Goal: Task Accomplishment & Management: Manage account settings

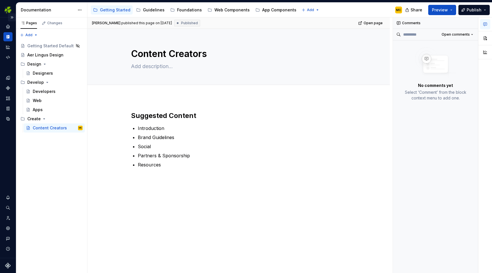
click at [13, 19] on button "Expand sidebar" at bounding box center [12, 17] width 8 height 8
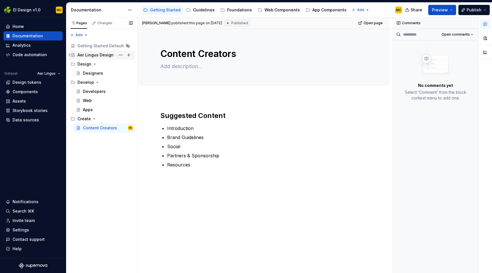
click at [90, 56] on div "Aer Lingus Design" at bounding box center [95, 55] width 36 height 6
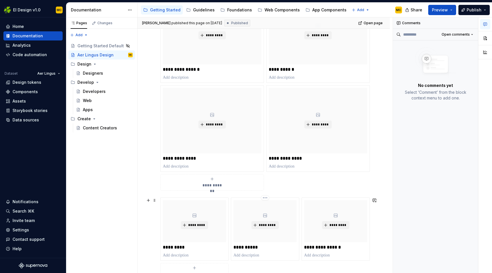
scroll to position [251, 0]
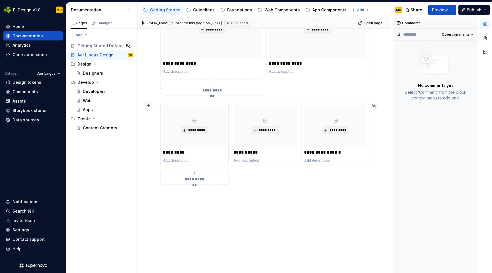
type textarea "*"
click at [150, 104] on button "button" at bounding box center [148, 105] width 8 height 8
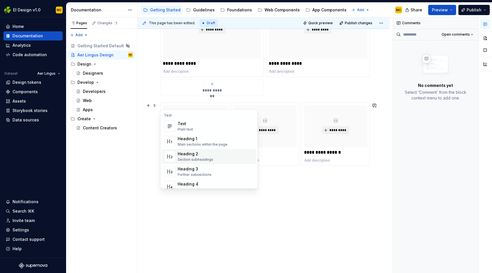
click at [210, 152] on div "Heading 2" at bounding box center [196, 154] width 36 height 6
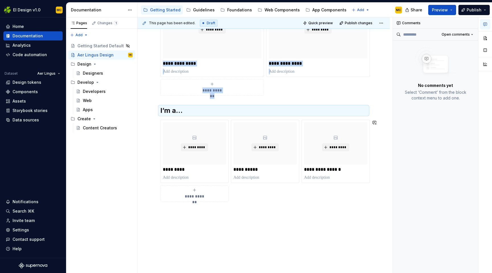
click at [251, 225] on div "**********" at bounding box center [263, 75] width 252 height 430
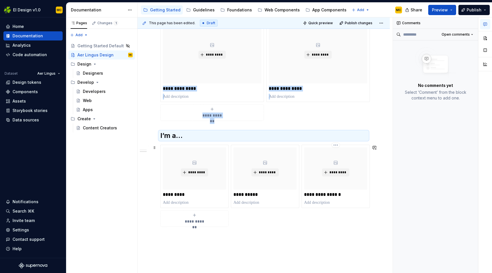
scroll to position [222, 0]
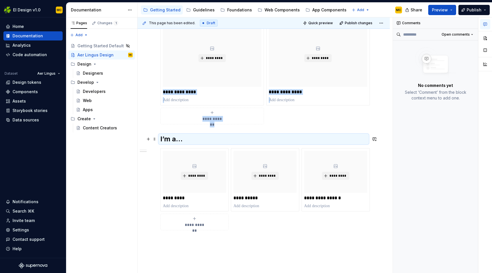
click at [178, 138] on h2 "I’m a…" at bounding box center [263, 138] width 207 height 9
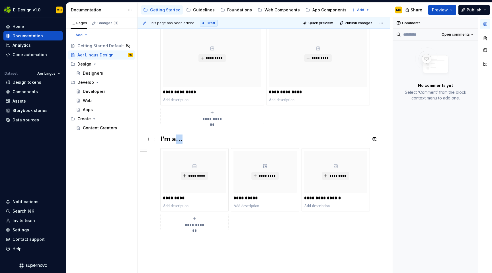
click at [178, 138] on h2 "I’m a…" at bounding box center [263, 138] width 207 height 9
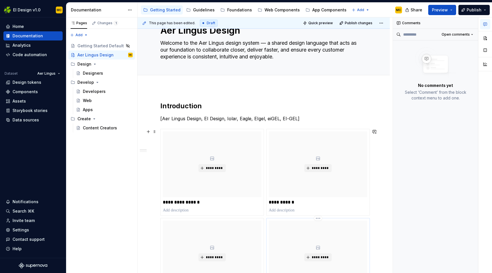
scroll to position [0, 0]
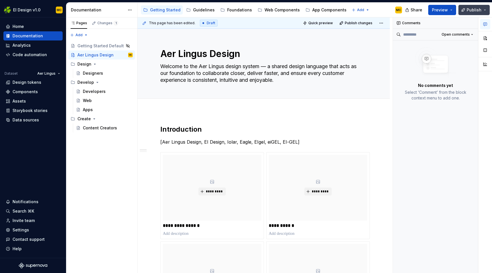
click at [472, 10] on span "Publish" at bounding box center [474, 10] width 15 height 6
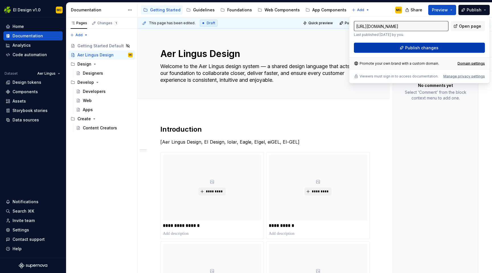
click at [419, 47] on span "Publish changes" at bounding box center [421, 48] width 33 height 6
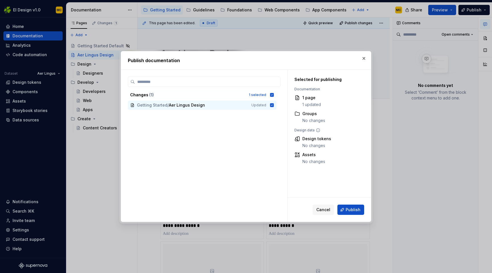
click at [348, 212] on span "Publish" at bounding box center [353, 210] width 15 height 6
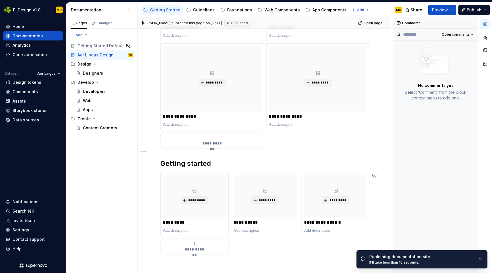
scroll to position [268, 0]
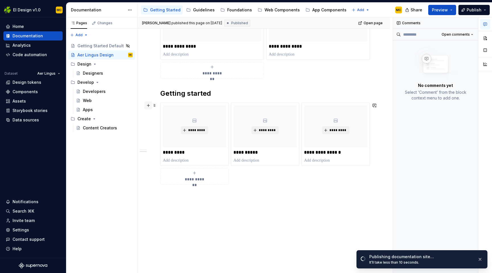
click at [150, 105] on button "button" at bounding box center [148, 105] width 8 height 8
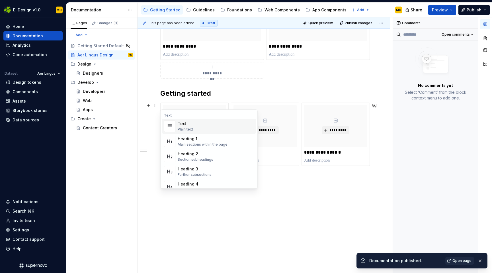
click at [177, 125] on span "Text Plain text" at bounding box center [209, 126] width 95 height 15
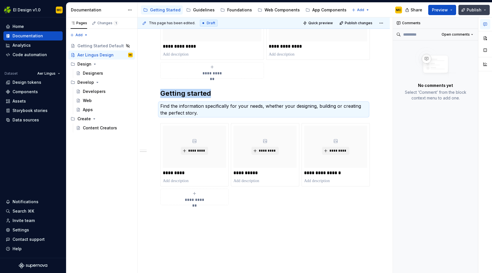
click at [469, 10] on span "Publish" at bounding box center [474, 10] width 15 height 6
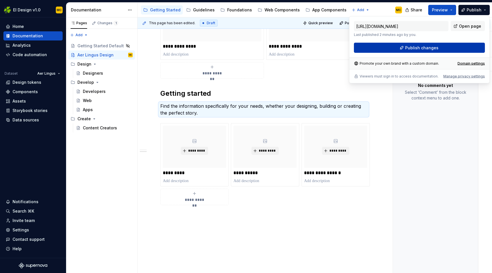
click at [425, 50] on span "Publish changes" at bounding box center [421, 48] width 33 height 6
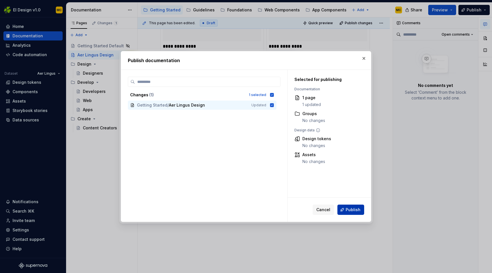
click at [352, 209] on span "Publish" at bounding box center [353, 210] width 15 height 6
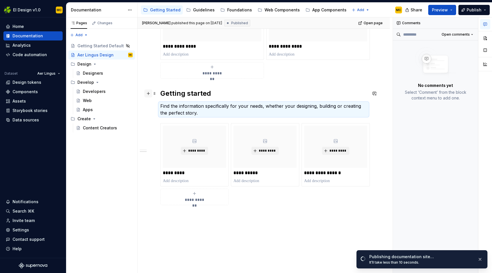
click at [149, 95] on button "button" at bounding box center [148, 93] width 8 height 8
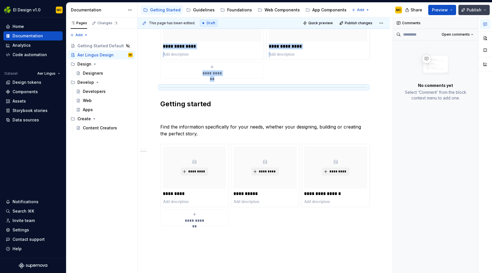
click at [467, 9] on button "Publish" at bounding box center [473, 10] width 31 height 10
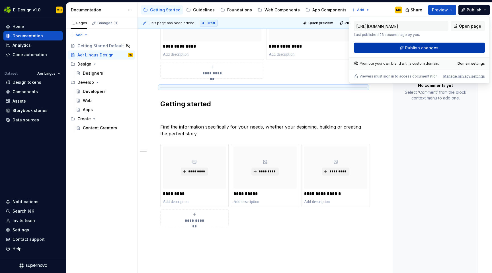
click at [430, 46] on span "Publish changes" at bounding box center [421, 48] width 33 height 6
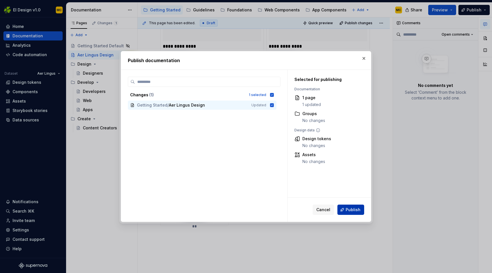
click at [346, 210] on span "Publish" at bounding box center [353, 210] width 15 height 6
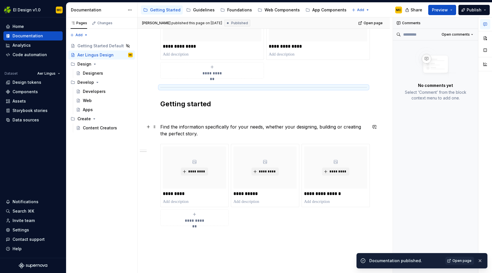
click at [351, 129] on p "Find the information specifically for your needs, whether your designing, build…" at bounding box center [263, 130] width 207 height 14
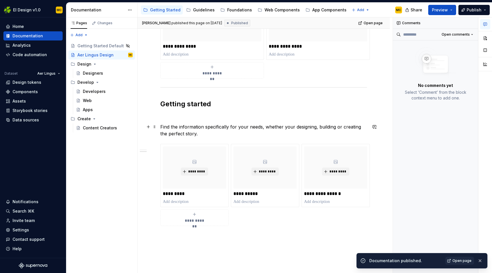
click at [360, 128] on p "Find the information specifically for your needs, whether your designing, build…" at bounding box center [263, 130] width 207 height 14
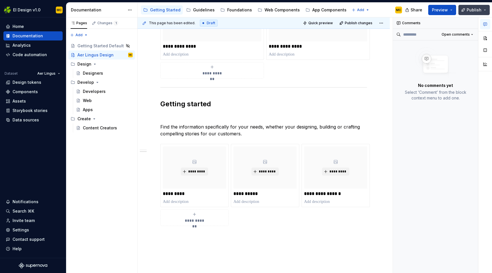
click at [469, 8] on span "Publish" at bounding box center [474, 10] width 15 height 6
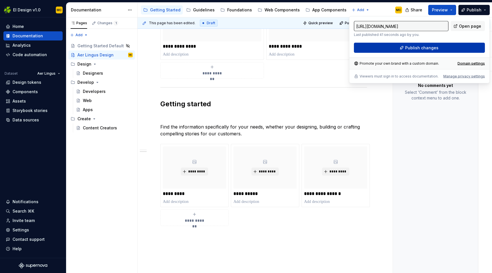
click at [422, 49] on span "Publish changes" at bounding box center [421, 48] width 33 height 6
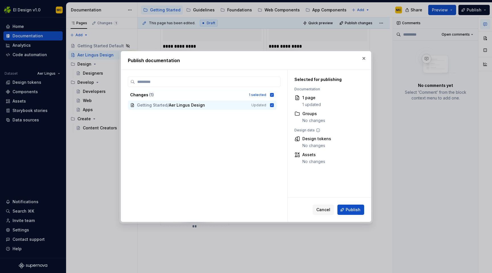
click at [350, 207] on span "Publish" at bounding box center [353, 210] width 15 height 6
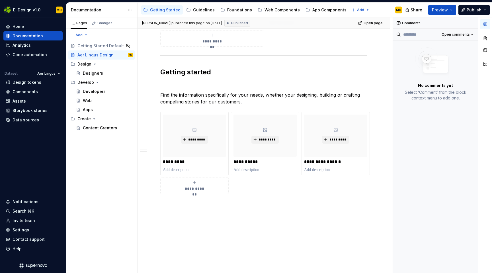
scroll to position [309, 0]
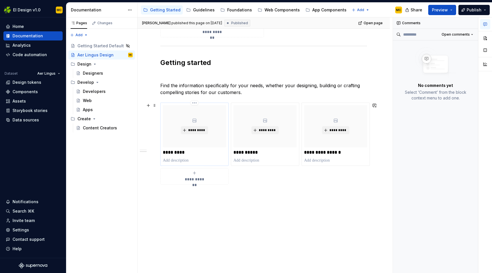
click at [184, 160] on p at bounding box center [194, 160] width 63 height 6
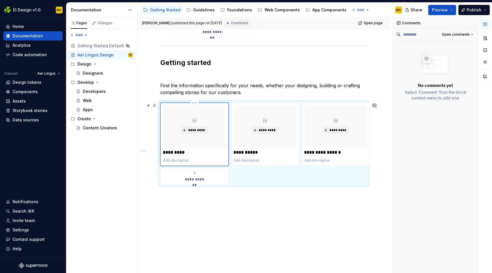
type textarea "*"
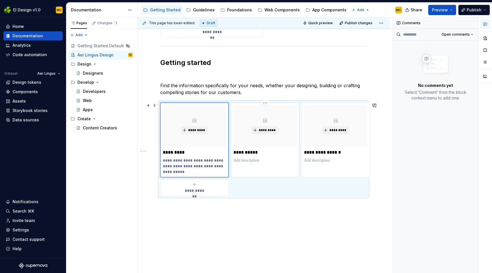
click at [261, 161] on p at bounding box center [264, 160] width 63 height 6
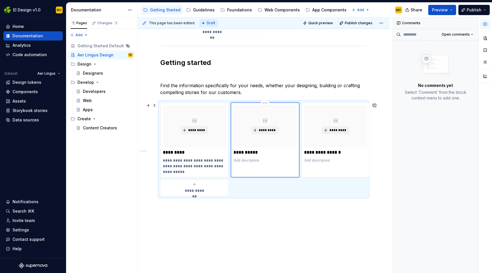
type textarea "*"
click at [325, 159] on p at bounding box center [335, 160] width 63 height 6
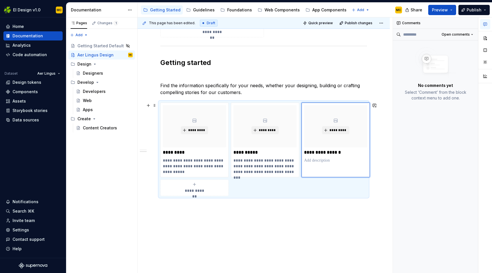
type textarea "*"
click at [471, 9] on span "Publish" at bounding box center [474, 10] width 15 height 6
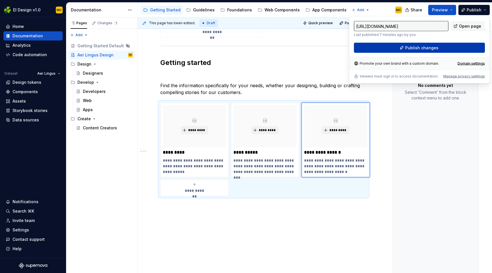
click at [412, 50] on span "Publish changes" at bounding box center [421, 48] width 33 height 6
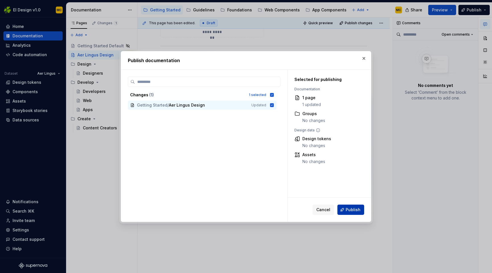
click at [359, 211] on span "Publish" at bounding box center [353, 210] width 15 height 6
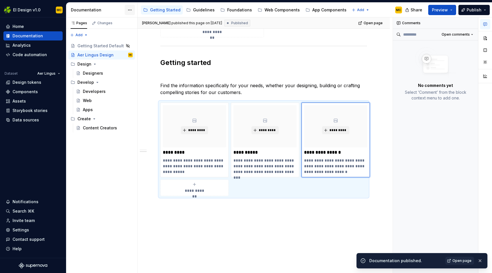
click at [128, 9] on html "EI Design v1.0 MC Home Documentation Analytics Code automation Dataset Aer Ling…" at bounding box center [246, 136] width 492 height 273
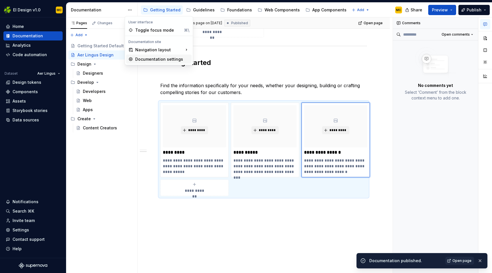
click at [143, 57] on div "Documentation settings" at bounding box center [162, 59] width 54 height 6
type textarea "*"
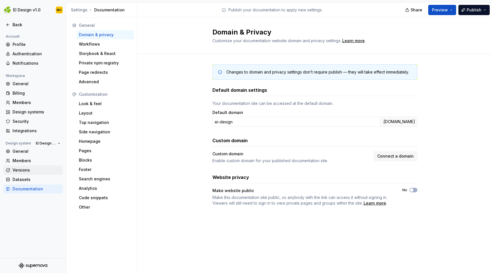
click at [28, 169] on div "Versions" at bounding box center [37, 170] width 48 height 6
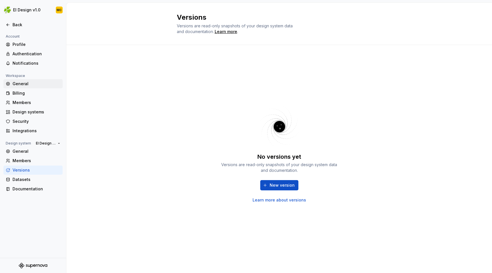
click at [39, 82] on div "General" at bounding box center [37, 84] width 48 height 6
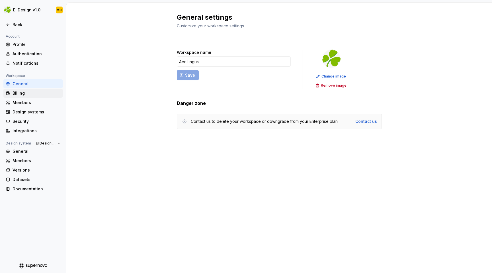
click at [39, 94] on div "Billing" at bounding box center [37, 93] width 48 height 6
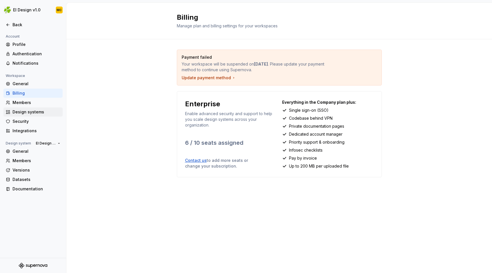
click at [36, 112] on div "Design systems" at bounding box center [37, 112] width 48 height 6
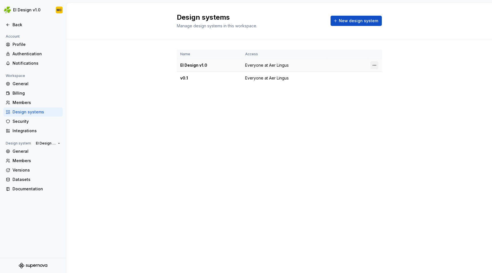
click at [373, 64] on html "EI Design v1.0 MC Back Account Profile Authentication Notifications Workspace G…" at bounding box center [246, 136] width 492 height 273
click at [386, 84] on div "Design system settings" at bounding box center [408, 86] width 54 height 6
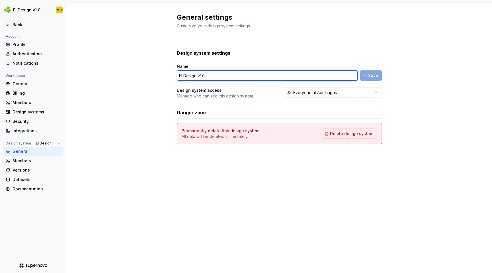
drag, startPoint x: 203, startPoint y: 75, endPoint x: 228, endPoint y: 75, distance: 25.1
click at [228, 75] on input "EI Design v1.0" at bounding box center [267, 75] width 181 height 10
type input "EI Design"
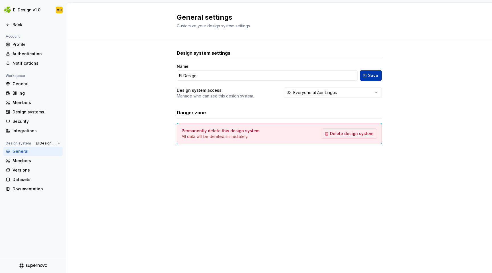
click at [366, 76] on button "Save" at bounding box center [371, 75] width 22 height 10
click at [36, 83] on div "General" at bounding box center [37, 84] width 48 height 6
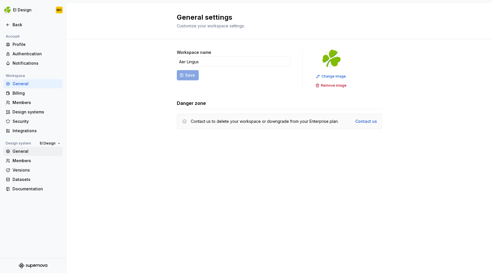
click at [27, 154] on div "General" at bounding box center [37, 151] width 48 height 6
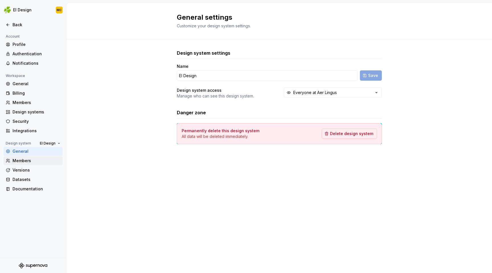
click at [28, 159] on div "Members" at bounding box center [37, 161] width 48 height 6
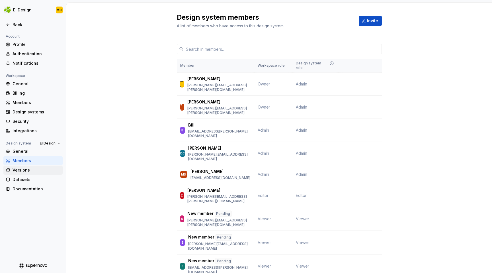
click at [27, 171] on div "Versions" at bounding box center [37, 170] width 48 height 6
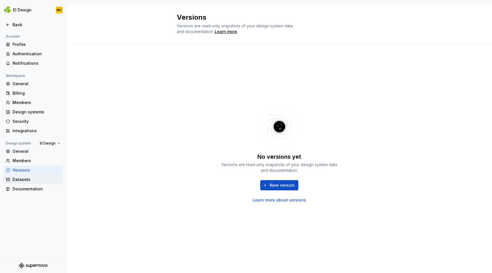
click at [26, 178] on div "Datasets" at bounding box center [37, 179] width 48 height 6
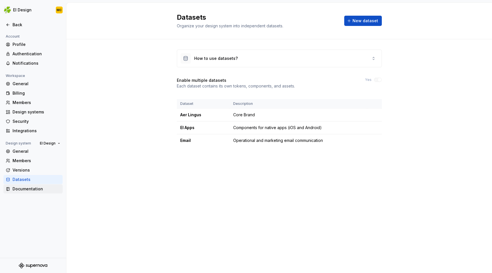
click at [25, 190] on div "Documentation" at bounding box center [37, 189] width 48 height 6
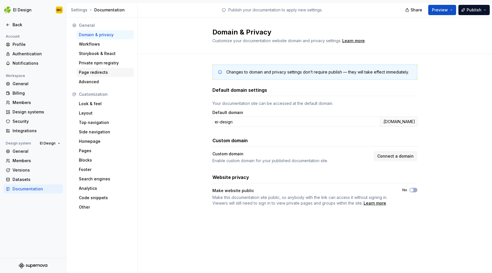
click at [112, 71] on div "Page redirects" at bounding box center [105, 72] width 53 height 6
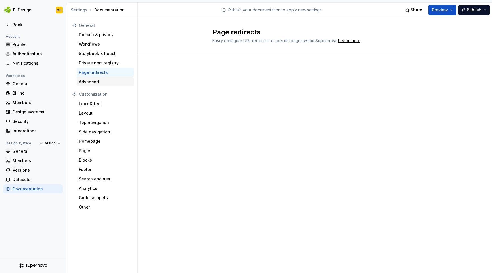
click at [102, 80] on div "Advanced" at bounding box center [105, 82] width 53 height 6
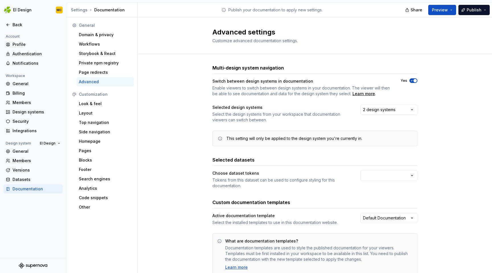
click at [416, 81] on span "button" at bounding box center [414, 80] width 3 height 3
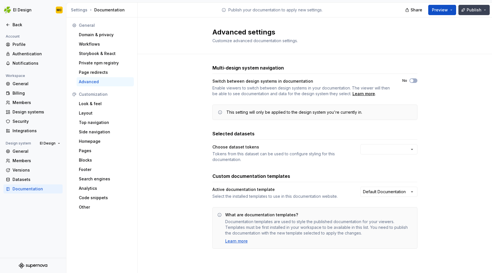
click at [473, 8] on span "Publish" at bounding box center [474, 10] width 15 height 6
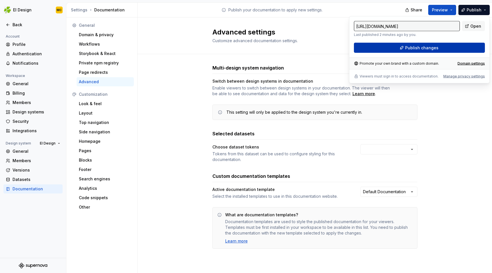
click at [451, 47] on button "Publish changes" at bounding box center [419, 48] width 131 height 10
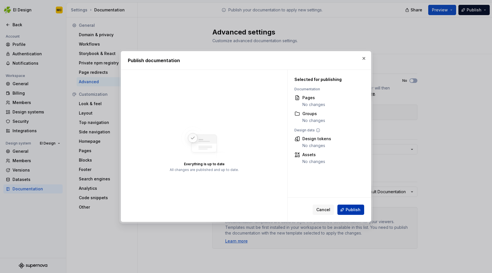
click at [352, 210] on span "Publish" at bounding box center [353, 210] width 15 height 6
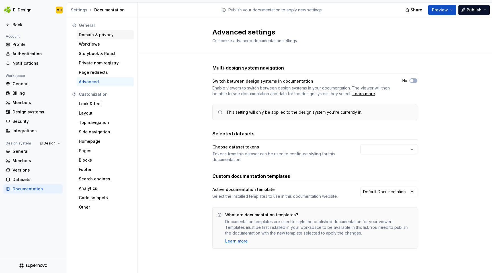
click at [91, 33] on div "Domain & privacy" at bounding box center [105, 35] width 53 height 6
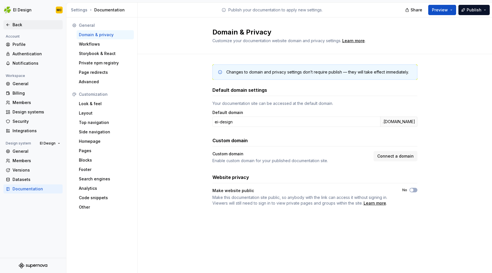
click at [22, 24] on div "Back" at bounding box center [37, 25] width 48 height 6
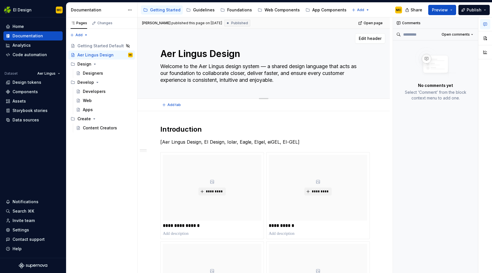
click at [299, 80] on textarea "Welcome to the Aer Lingus design system — a shared design language that acts as…" at bounding box center [262, 73] width 207 height 23
type textarea "*"
type textarea "0"
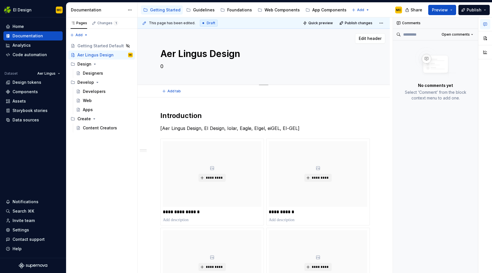
type textarea "*"
type textarea "Welcome to the Aer Lingus design system — a shared design language that acts as…"
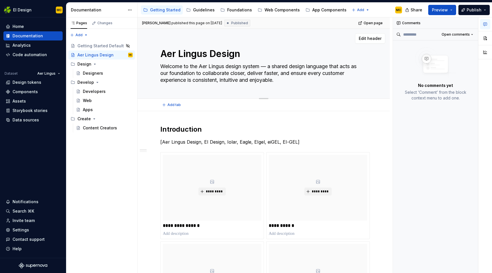
type textarea "*"
type textarea "Welcome to the Aer Lingus design system — a shared design language that acts as…"
type textarea "*"
type textarea "Welcome to the Aer Lingus design system — a shared design language that acts as…"
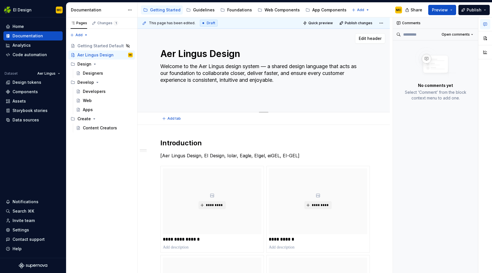
paste textarea "[Aer Lingus Design, EI Design, Iolar, Eagle, EIgel, eiGEL, EI-GEL]"
type textarea "*"
type textarea "Welcome to the Aer Lingus design system — a shared design language that acts as…"
type textarea "*"
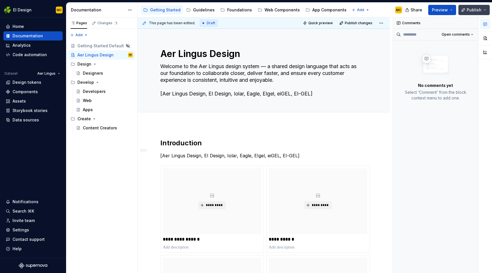
type textarea "Welcome to the Aer Lingus design system — a shared design language that acts as…"
click at [474, 11] on span "Publish" at bounding box center [474, 10] width 15 height 6
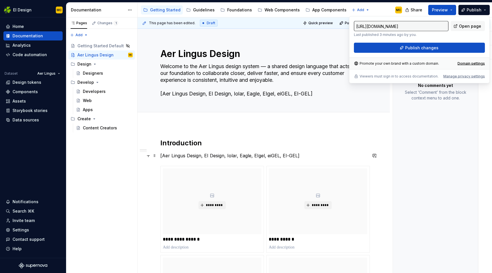
click at [331, 159] on p "[Aer Lingus Design, EI Design, Iolar, Eagle, EIgel, eiGEL, EI-GEL]" at bounding box center [263, 155] width 207 height 7
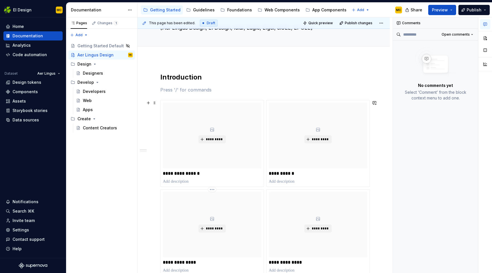
scroll to position [63, 0]
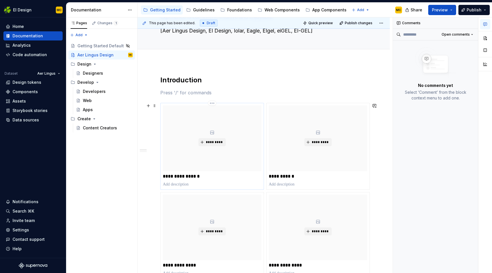
click at [189, 183] on p at bounding box center [212, 184] width 98 height 6
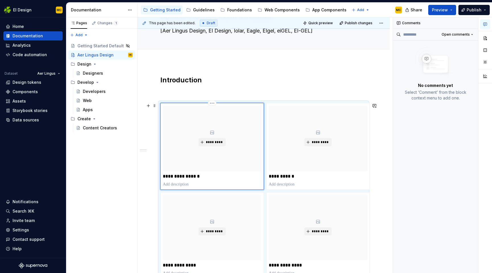
type textarea "*"
click at [286, 185] on p at bounding box center [318, 184] width 98 height 6
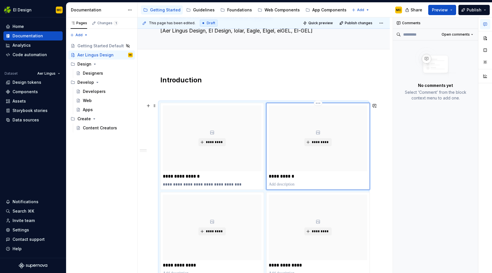
type textarea "*"
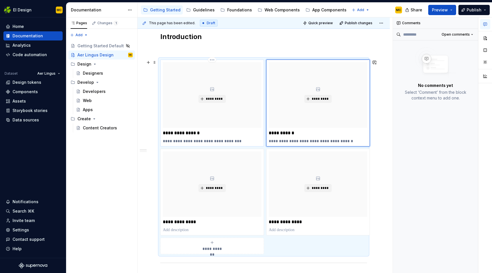
scroll to position [132, 0]
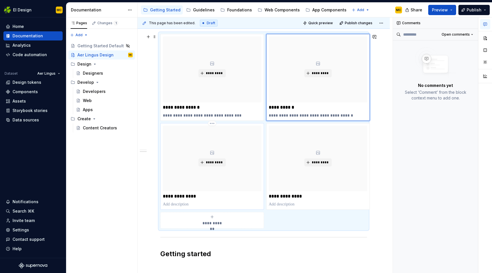
click at [185, 206] on p at bounding box center [212, 204] width 98 height 6
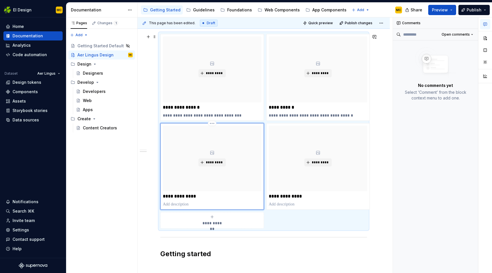
type textarea "*"
click at [300, 205] on p at bounding box center [318, 204] width 98 height 6
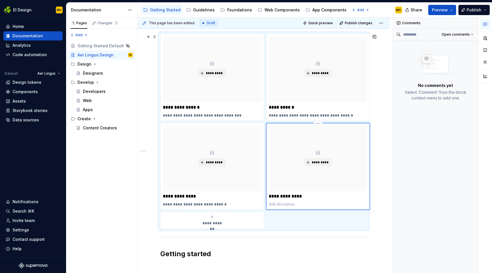
paste div
type textarea "*"
click at [467, 9] on button "Publish" at bounding box center [473, 10] width 31 height 10
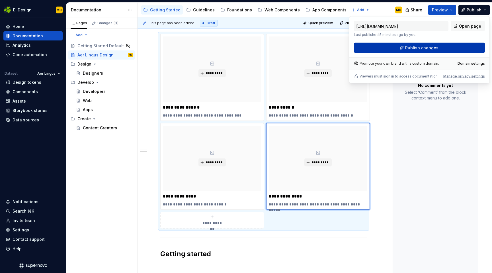
click at [400, 49] on button "Publish changes" at bounding box center [419, 48] width 131 height 10
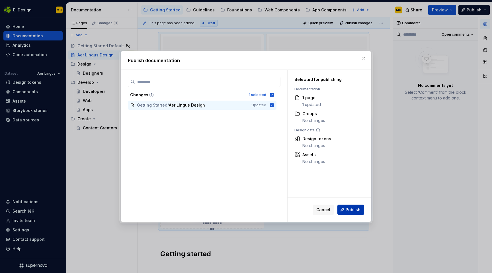
click at [350, 209] on span "Publish" at bounding box center [353, 210] width 15 height 6
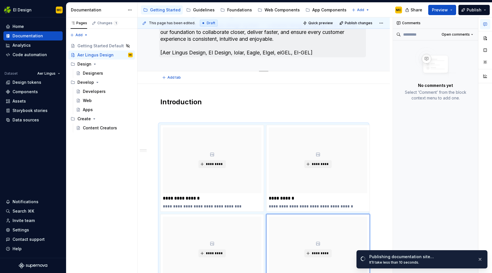
scroll to position [0, 0]
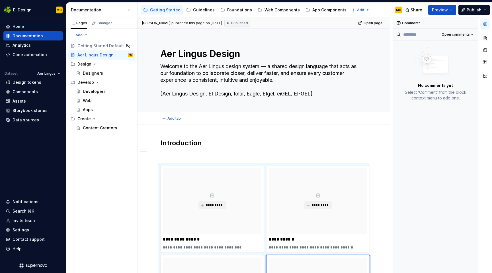
drag, startPoint x: 208, startPoint y: 94, endPoint x: 214, endPoint y: 120, distance: 26.0
click at [208, 94] on textarea "Welcome to the Aer Lingus design system — a shared design language that acts as…" at bounding box center [262, 80] width 207 height 36
type textarea "*"
type textarea "Welcome to the Aer Lingus design system — a shared design language that acts as…"
type textarea "*"
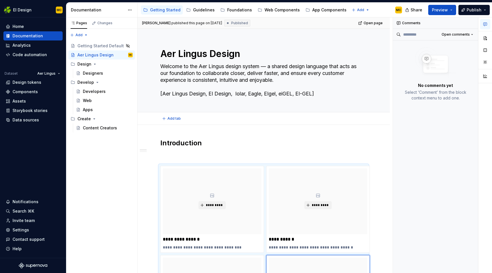
type textarea "Welcome to the Aer Lingus design system — a shared design language that acts as…"
type textarea "*"
type textarea "Welcome to the Aer Lingus design system — a shared design language that acts as…"
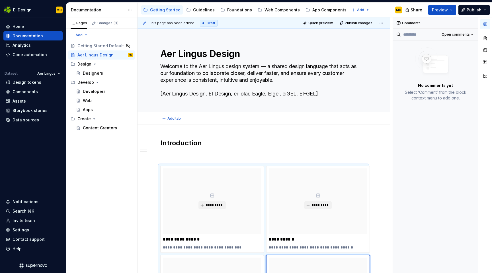
type textarea "*"
type textarea "Welcome to the Aer Lingus design system — a shared design language that acts as…"
type textarea "*"
type textarea "Welcome to the Aer Lingus design system — a shared design language that acts as…"
type textarea "*"
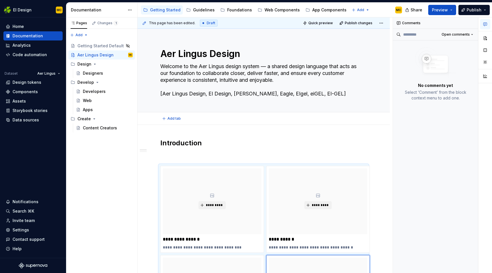
type textarea "Welcome to the Aer Lingus design system — a shared design language that acts as…"
type textarea "*"
type textarea "Welcome to the Aer Lingus design system — a shared design language that acts as…"
type textarea "*"
type textarea "Welcome to the Aer Lingus design system — a shared design language that acts as…"
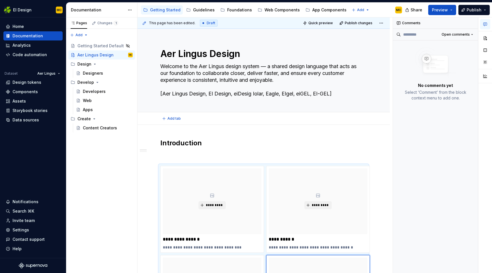
type textarea "*"
type textarea "Welcome to the Aer Lingus design system — a shared design language that acts as…"
type textarea "*"
type textarea "Welcome to the Aer Lingus design system — a shared design language that acts as…"
click at [468, 11] on span "Publish" at bounding box center [474, 10] width 15 height 6
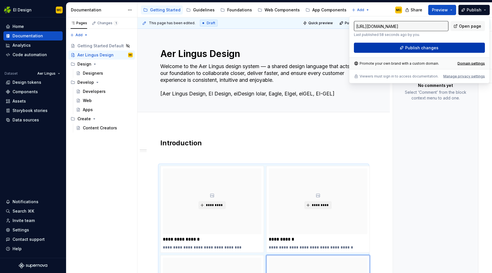
click at [420, 48] on span "Publish changes" at bounding box center [421, 48] width 33 height 6
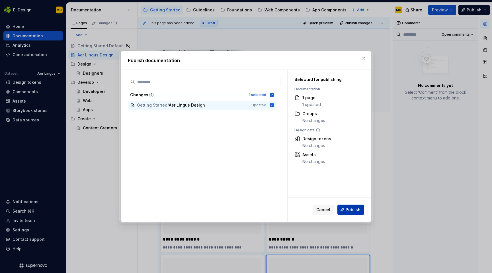
click at [353, 207] on span "Publish" at bounding box center [353, 210] width 15 height 6
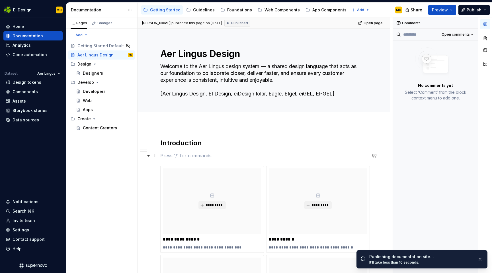
click at [184, 156] on p at bounding box center [263, 155] width 207 height 7
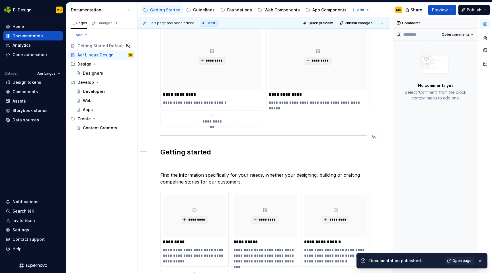
scroll to position [221, 0]
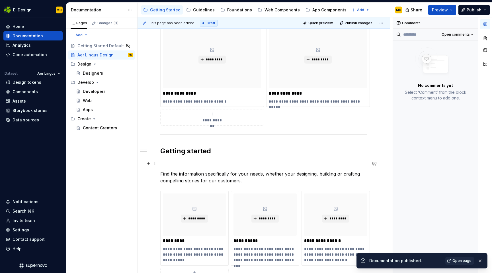
click at [178, 166] on p at bounding box center [263, 163] width 207 height 7
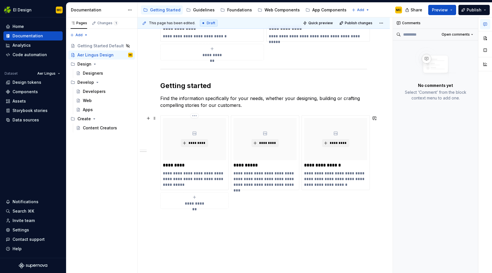
scroll to position [290, 0]
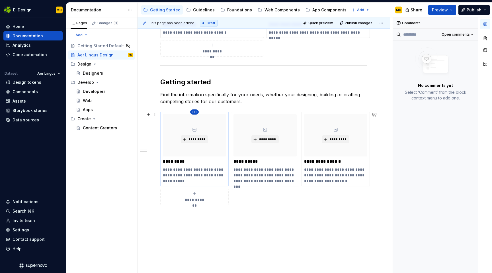
click at [193, 110] on html "EI Design MC Home Documentation Analytics Code automation Dataset Aer Lingus De…" at bounding box center [246, 136] width 492 height 273
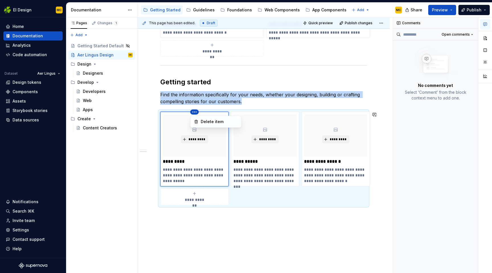
click at [223, 154] on html "EI Design MC Home Documentation Analytics Code automation Dataset Aer Lingus De…" at bounding box center [246, 136] width 492 height 273
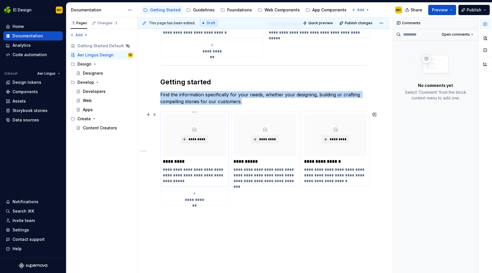
click at [217, 151] on div "*********" at bounding box center [194, 135] width 63 height 42
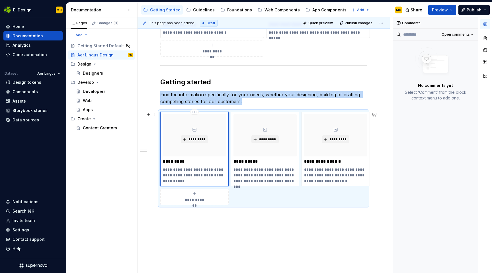
click at [217, 151] on div "*********" at bounding box center [194, 135] width 63 height 42
click at [154, 116] on span at bounding box center [154, 114] width 5 height 8
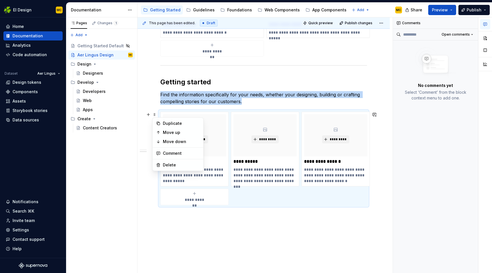
click at [272, 203] on div "**********" at bounding box center [263, 158] width 207 height 93
click at [483, 34] on button "button" at bounding box center [485, 38] width 10 height 10
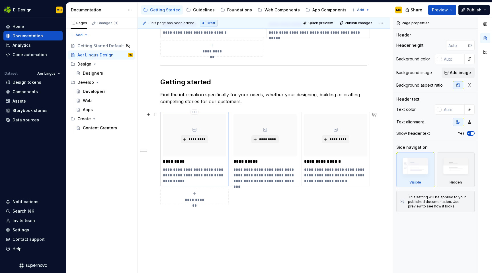
click at [216, 163] on p "*********" at bounding box center [194, 162] width 63 height 6
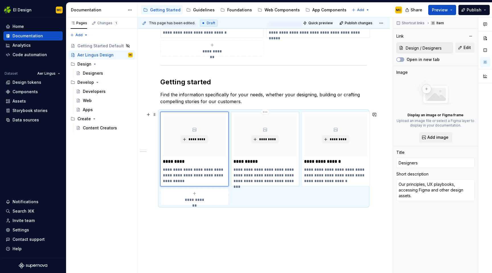
type textarea "*"
type input "Develop / Developers"
type input "Developers"
type textarea "Building for Web, iOS or Android. Get started with frameworks and accessing dev…"
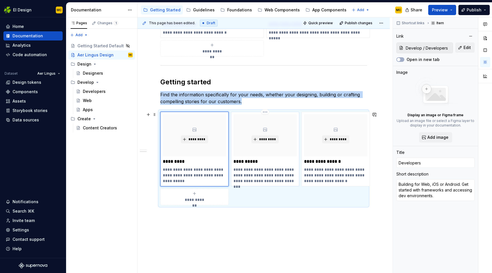
click at [272, 166] on div "**********" at bounding box center [264, 148] width 63 height 69
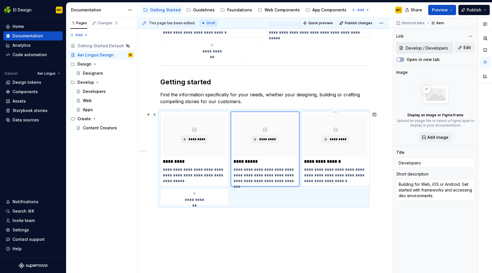
click at [338, 174] on p "**********" at bounding box center [335, 175] width 63 height 17
type textarea "*"
type input "Create / Content Creators"
type input "Content Creators"
type textarea "Get to know the brand and using tone and voice to communicate with our customer…"
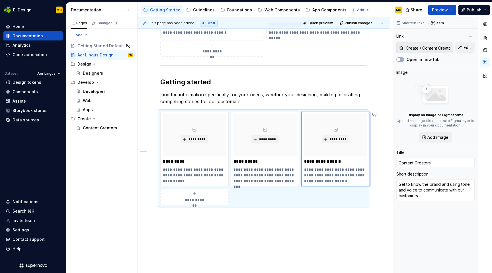
click at [303, 246] on div "**********" at bounding box center [263, 64] width 252 height 459
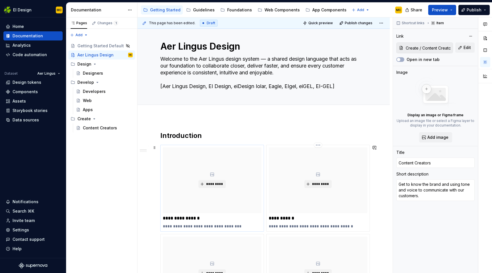
scroll to position [9, 0]
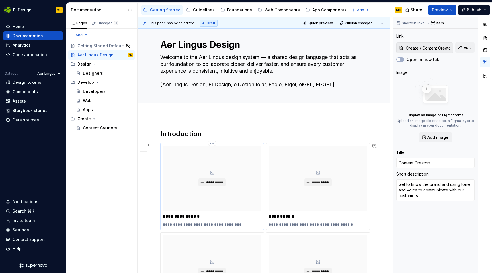
click at [255, 223] on p "**********" at bounding box center [212, 224] width 98 height 6
type textarea "*"
type input "Guidelines"
type input "Brand Guidelines"
type textarea "Logos, colour, typography, iconography"
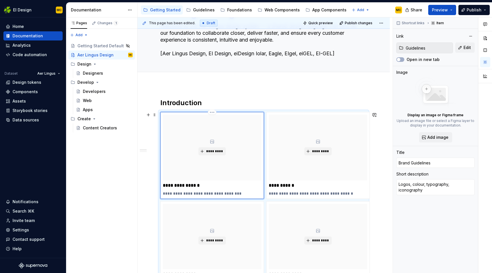
scroll to position [46, 0]
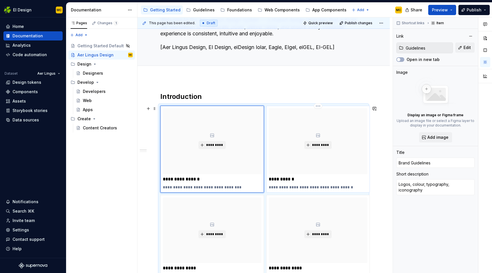
click at [319, 179] on p "**********" at bounding box center [318, 179] width 98 height 6
type textarea "*"
type input "Foundations"
type textarea "Design tokens, spacing, layout and assets"
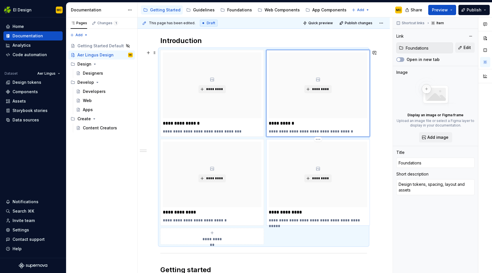
scroll to position [103, 0]
click at [251, 210] on p "**********" at bounding box center [212, 212] width 98 height 6
type textarea "*"
type input "Web Components"
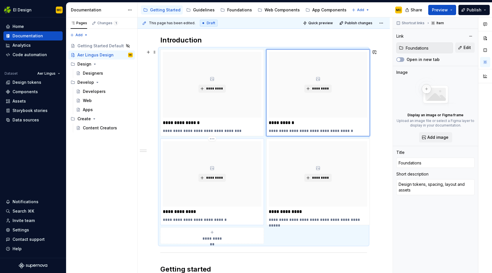
type textarea "Building blocks of our web apps"
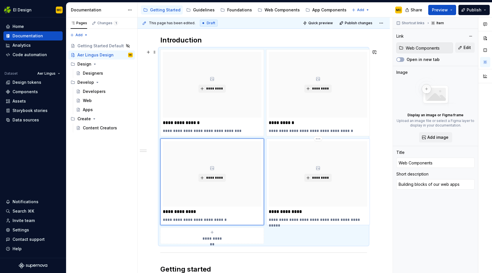
click at [333, 213] on p "**********" at bounding box center [318, 212] width 98 height 6
type textarea "*"
type input "App Components"
type textarea "Building blocks of our native iOS and Android apps"
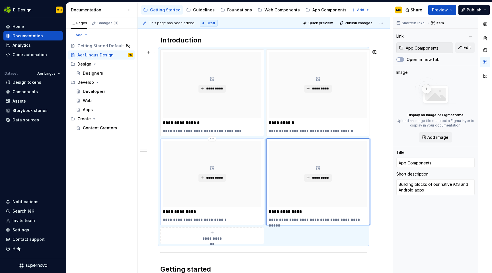
click at [244, 220] on p "**********" at bounding box center [212, 220] width 98 height 6
type textarea "*"
type input "Web Components"
type textarea "Building blocks of our web apps"
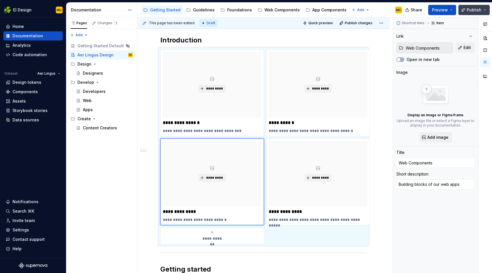
click at [472, 10] on span "Publish" at bounding box center [474, 10] width 15 height 6
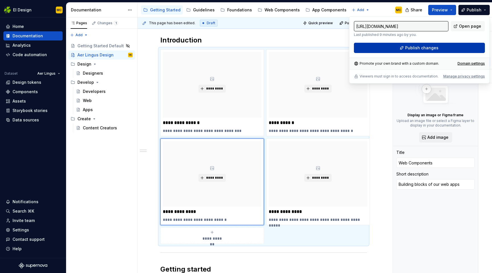
click at [467, 45] on button "Publish changes" at bounding box center [419, 48] width 131 height 10
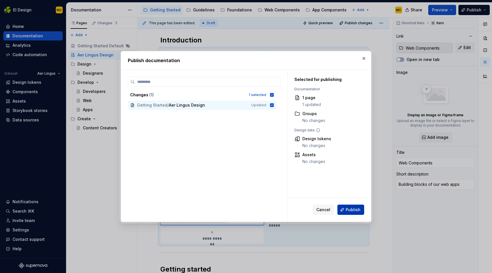
click at [356, 210] on span "Publish" at bounding box center [353, 210] width 15 height 6
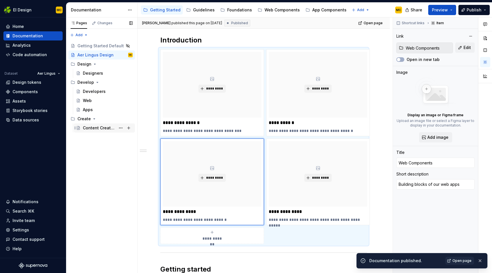
click at [105, 127] on div "Content Creators" at bounding box center [99, 128] width 33 height 6
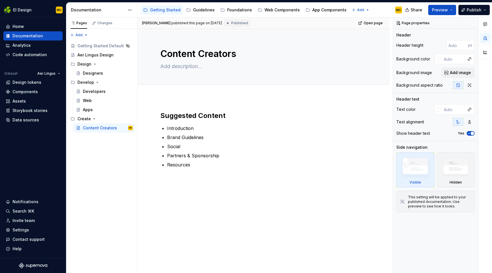
type textarea "*"
click at [242, 176] on div "Suggested Content Introduction Brand Guidelines Social Partners & Sponsorship R…" at bounding box center [263, 176] width 252 height 159
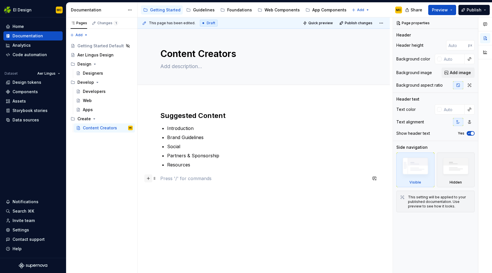
click at [150, 178] on button "button" at bounding box center [148, 178] width 8 height 8
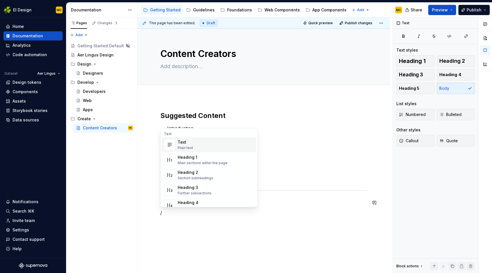
click at [204, 147] on div "Text Plain text" at bounding box center [216, 144] width 76 height 11
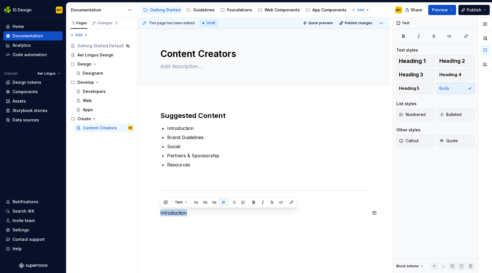
scroll to position [0, 0]
click at [196, 203] on button "button" at bounding box center [196, 202] width 8 height 8
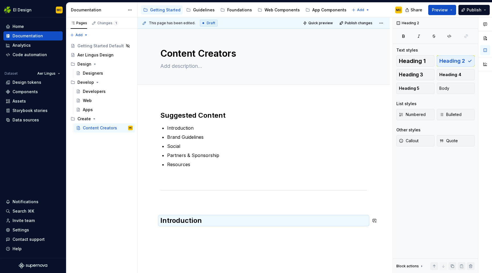
click at [204, 231] on div "Suggested Content Introduction Brand Guidelines Social Partners & Sponsorship R…" at bounding box center [263, 171] width 207 height 121
click at [197, 235] on div "Suggested Content Introduction Brand Guidelines Social Partners & Sponsorship R…" at bounding box center [263, 205] width 252 height 216
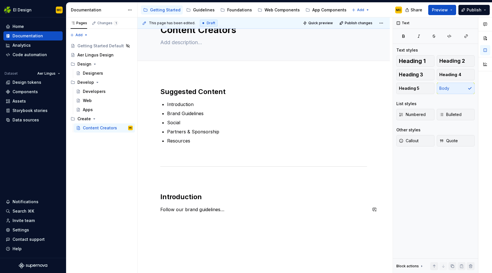
scroll to position [26, 0]
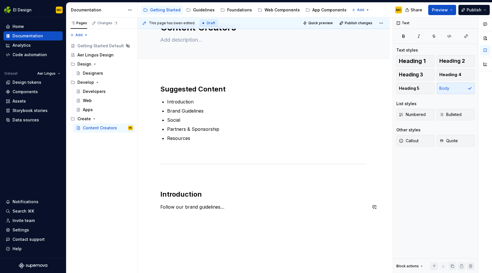
click at [200, 233] on div "Suggested Content Introduction Brand Guidelines Social Partners & Sponsorship R…" at bounding box center [263, 185] width 252 height 228
click at [184, 249] on div "Suggested Content Introduction Brand Guidelines Social Partners & Sponsorship R…" at bounding box center [263, 199] width 252 height 257
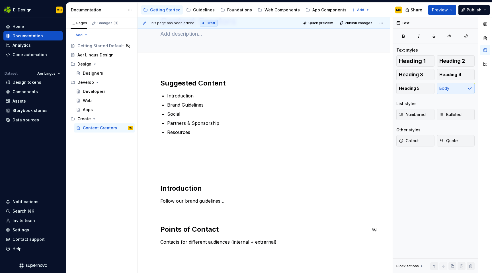
scroll to position [63, 0]
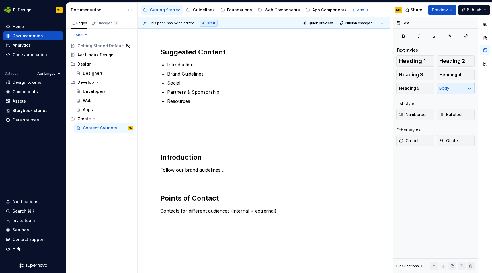
click at [181, 229] on div "Suggested Content Introduction Brand Guidelines Social Partners & Sponsorship R…" at bounding box center [263, 168] width 252 height 269
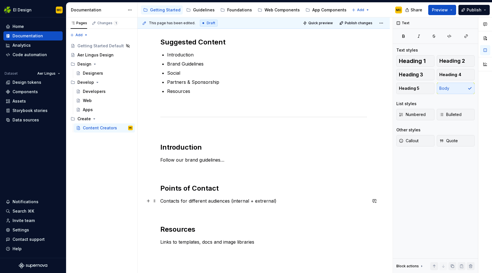
click at [266, 202] on p "Contacts for different audiences (internal + extrernal)" at bounding box center [263, 200] width 207 height 7
click at [258, 243] on p "Links to templates, docs and image libraries" at bounding box center [263, 241] width 207 height 7
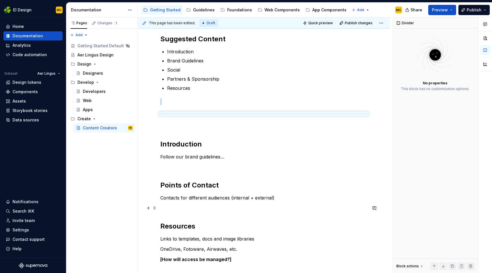
scroll to position [76, 0]
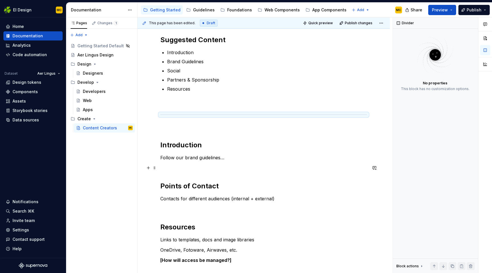
click at [194, 171] on p at bounding box center [263, 167] width 207 height 7
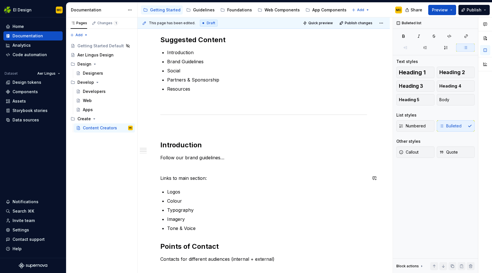
scroll to position [106, 0]
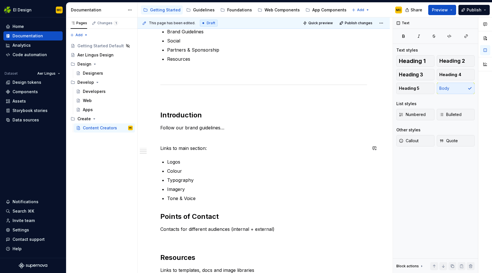
click at [179, 141] on div "Suggested Content Introduction Brand Guidelines Social Partners & Sponsorship R…" at bounding box center [263, 149] width 207 height 288
click at [176, 138] on p at bounding box center [263, 137] width 207 height 7
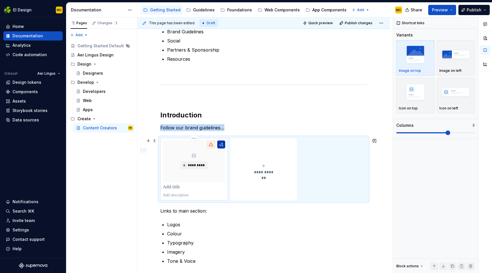
click at [221, 144] on button "button" at bounding box center [221, 144] width 8 height 8
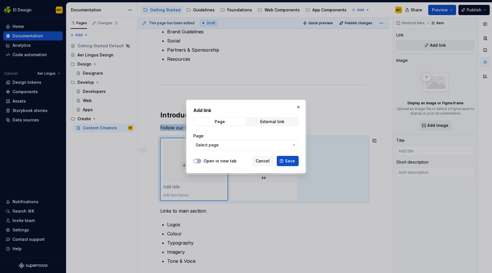
click at [222, 142] on span "Select page" at bounding box center [243, 145] width 94 height 6
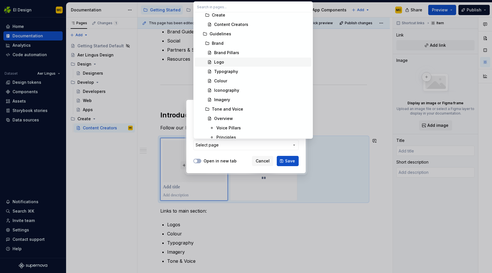
scroll to position [97, 0]
click at [246, 61] on div "Logo" at bounding box center [261, 62] width 95 height 6
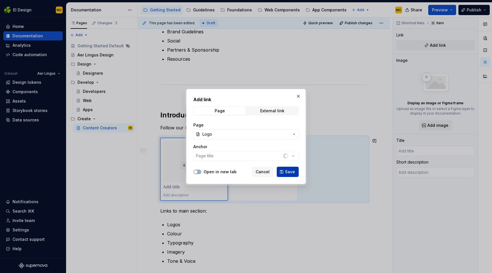
click at [293, 171] on span "Save" at bounding box center [290, 172] width 10 height 6
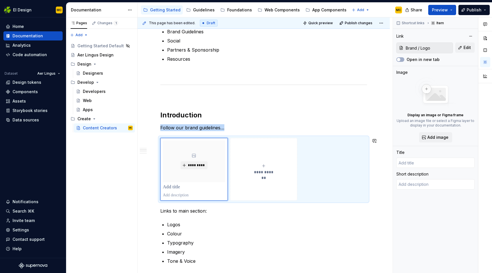
type textarea "*"
type input "Logo"
click at [270, 176] on button "**********" at bounding box center [264, 169] width 67 height 63
type textarea "*"
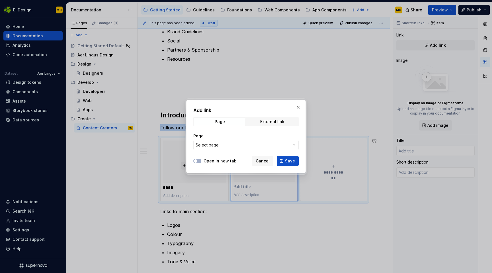
click at [277, 145] on span "Select page" at bounding box center [243, 145] width 94 height 6
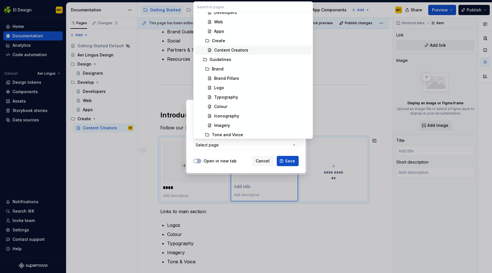
scroll to position [76, 0]
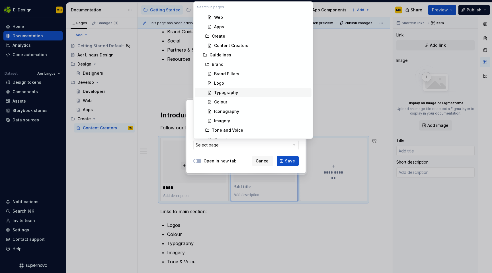
click at [262, 94] on div "Typography" at bounding box center [261, 93] width 95 height 6
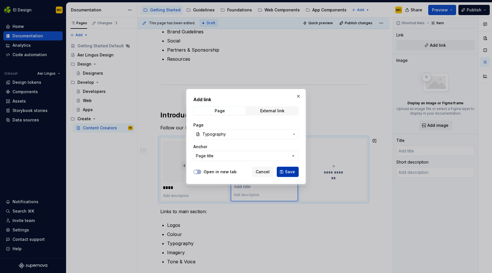
click at [289, 172] on span "Save" at bounding box center [290, 172] width 10 height 6
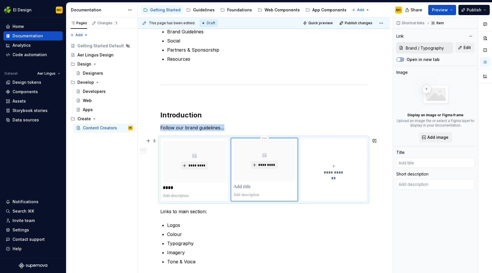
type textarea "*"
type input "Typography"
click at [336, 167] on icon "submit" at bounding box center [334, 166] width 5 height 5
type textarea "*"
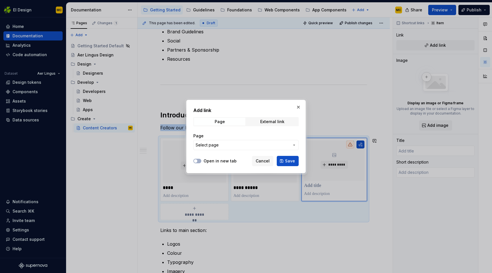
click at [273, 143] on span "Select page" at bounding box center [243, 145] width 94 height 6
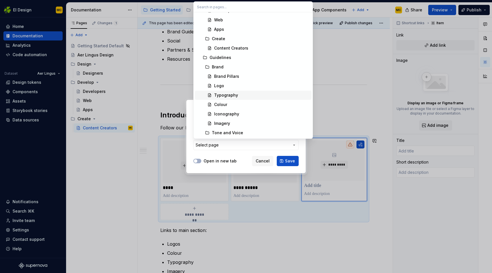
scroll to position [75, 0]
click at [281, 102] on div "Colour" at bounding box center [261, 103] width 95 height 6
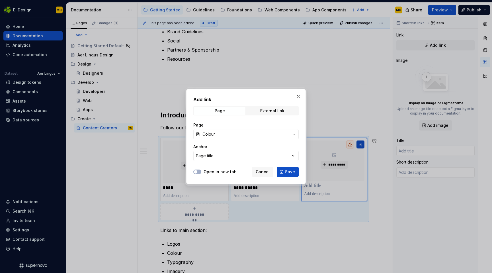
click at [293, 171] on span "Save" at bounding box center [290, 172] width 10 height 6
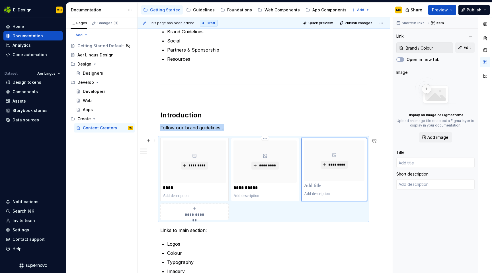
type textarea "*"
type input "Colour"
click at [204, 212] on span "**********" at bounding box center [194, 215] width 25 height 6
type textarea "*"
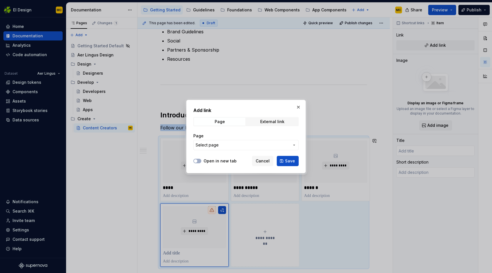
click at [260, 145] on span "Select page" at bounding box center [243, 145] width 94 height 6
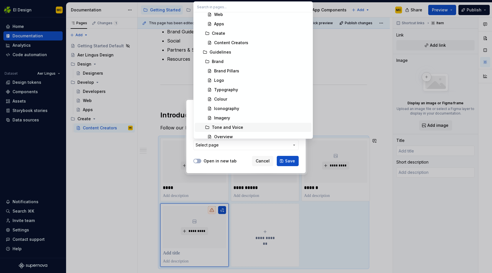
scroll to position [114, 0]
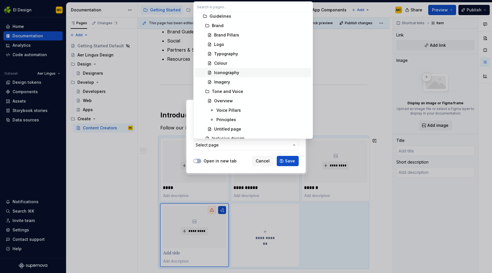
click at [258, 75] on div "Iconography" at bounding box center [261, 73] width 95 height 6
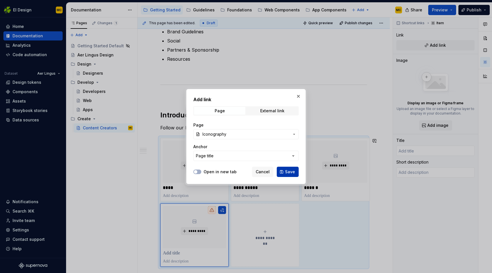
click at [289, 172] on span "Save" at bounding box center [290, 172] width 10 height 6
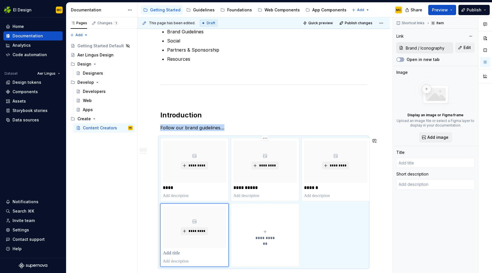
type textarea "*"
type input "Iconography"
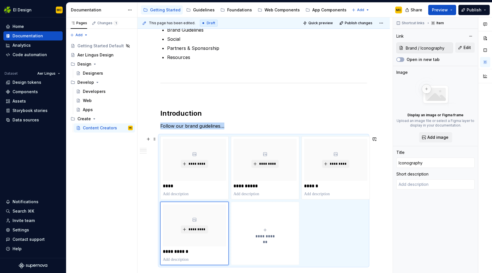
click at [270, 233] on div "**********" at bounding box center [264, 232] width 63 height 11
type textarea "*"
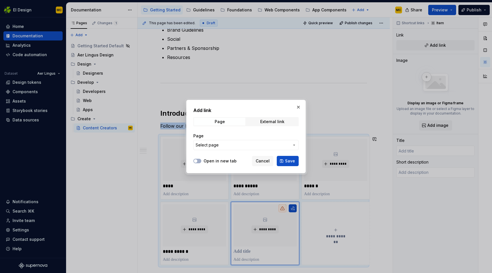
click at [261, 144] on span "Select page" at bounding box center [243, 145] width 94 height 6
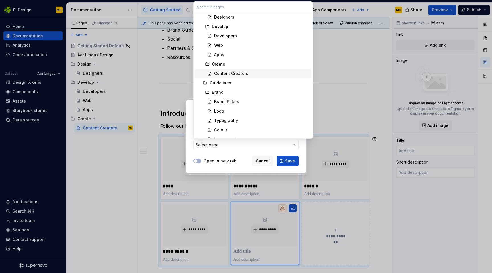
scroll to position [93, 0]
click at [258, 101] on div "Imagery" at bounding box center [261, 103] width 95 height 6
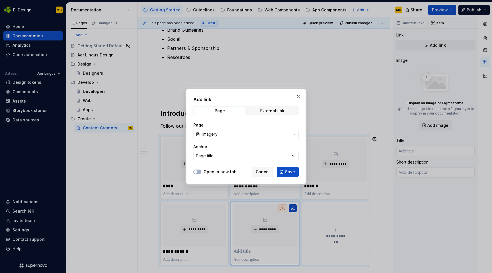
click at [289, 171] on span "Save" at bounding box center [290, 172] width 10 height 6
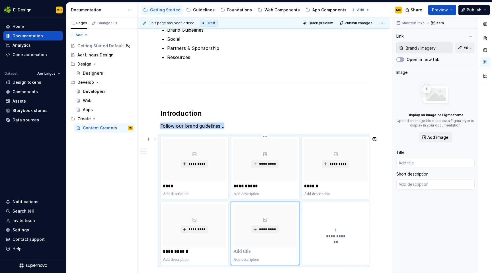
type textarea "*"
type input "Imagery"
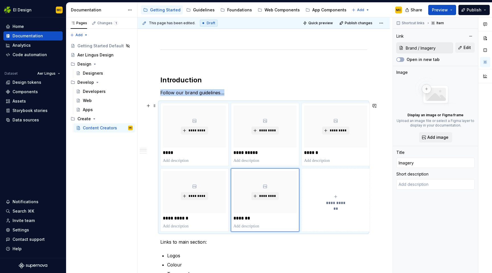
click at [336, 197] on icon "submit" at bounding box center [335, 196] width 3 height 3
type textarea "*"
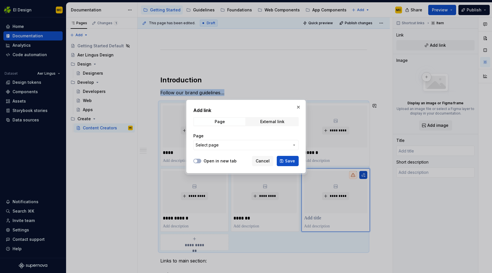
click at [274, 144] on span "Select page" at bounding box center [243, 145] width 94 height 6
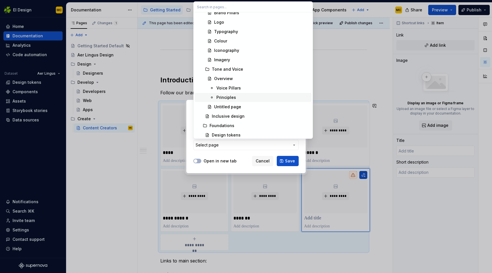
scroll to position [139, 0]
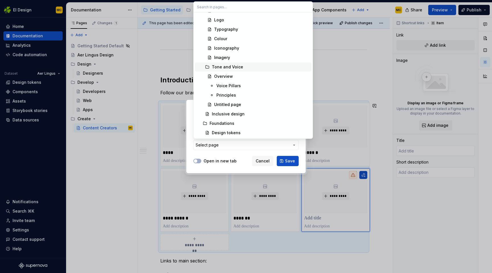
click at [270, 66] on div "Tone and Voice" at bounding box center [260, 67] width 97 height 6
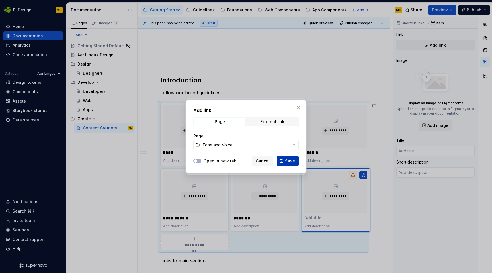
click at [290, 161] on span "Save" at bounding box center [290, 161] width 10 height 6
type textarea "*"
type input "Tone and Voice"
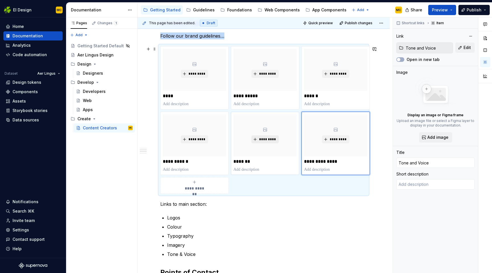
scroll to position [203, 0]
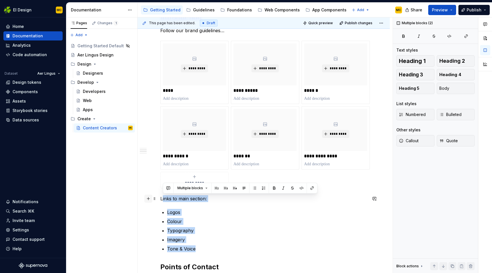
drag, startPoint x: 246, startPoint y: 249, endPoint x: 151, endPoint y: 201, distance: 107.1
click at [160, 201] on div "**********" at bounding box center [263, 129] width 207 height 443
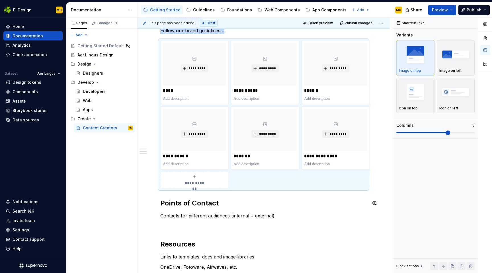
click at [147, 196] on div "**********" at bounding box center [263, 132] width 252 height 474
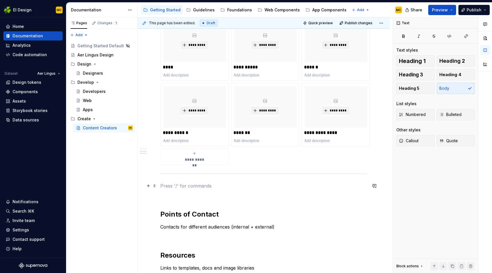
scroll to position [226, 0]
drag, startPoint x: 156, startPoint y: 175, endPoint x: 156, endPoint y: 171, distance: 3.7
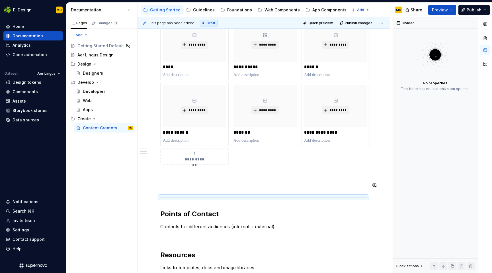
click at [192, 180] on div "**********" at bounding box center [263, 88] width 207 height 407
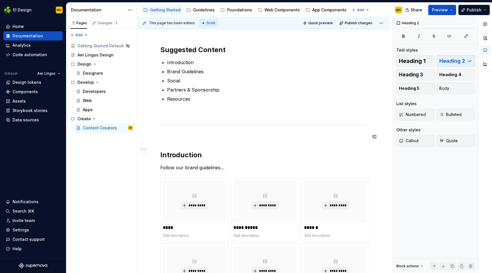
scroll to position [64, 0]
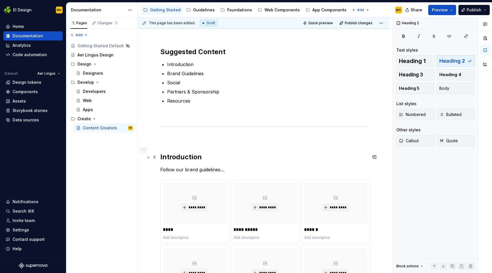
click at [201, 157] on h2 "Introduction" at bounding box center [263, 156] width 207 height 9
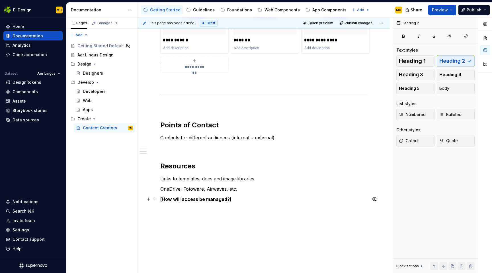
scroll to position [336, 0]
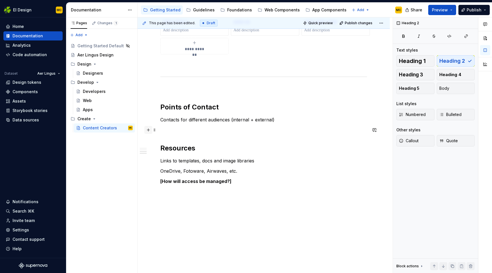
click at [148, 129] on button "button" at bounding box center [148, 130] width 8 height 8
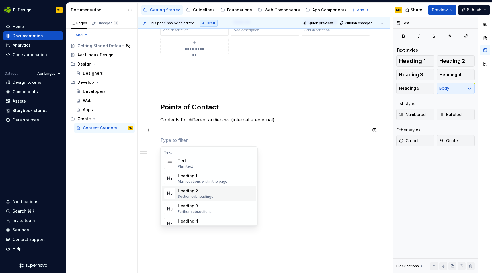
click at [197, 193] on div "Heading 2" at bounding box center [196, 191] width 36 height 6
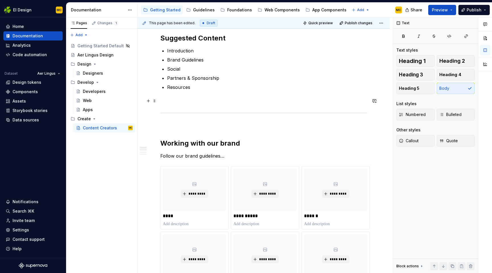
scroll to position [60, 0]
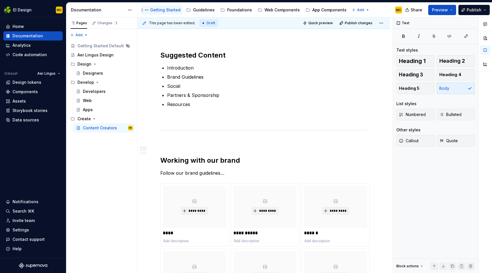
click at [160, 11] on div "Getting Started" at bounding box center [165, 10] width 30 height 6
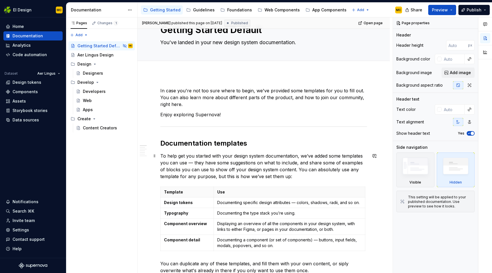
scroll to position [26, 0]
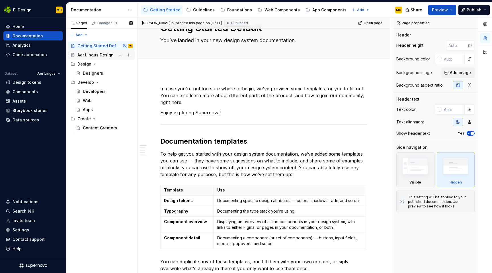
click at [95, 58] on div "Aer Lingus Design" at bounding box center [104, 55] width 55 height 8
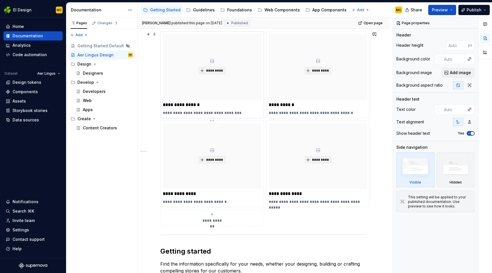
scroll to position [185, 0]
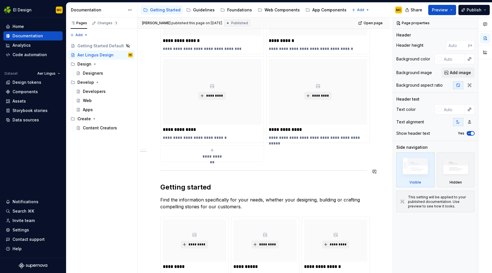
type textarea "*"
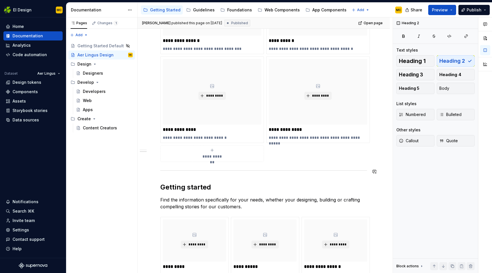
click at [164, 178] on div "**********" at bounding box center [263, 132] width 207 height 356
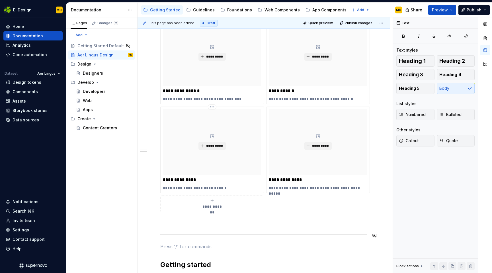
scroll to position [139, 0]
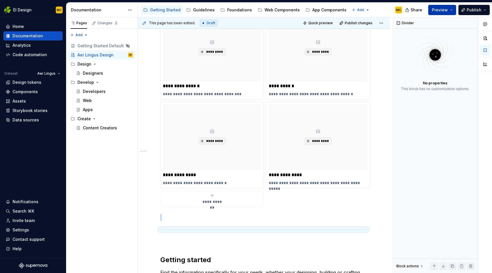
click at [444, 9] on span "Preview" at bounding box center [440, 10] width 16 height 6
click at [473, 11] on span "Publish" at bounding box center [474, 10] width 15 height 6
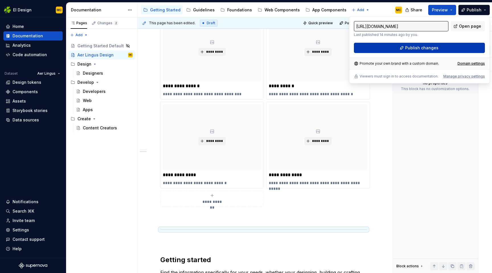
click at [437, 47] on span "Publish changes" at bounding box center [421, 48] width 33 height 6
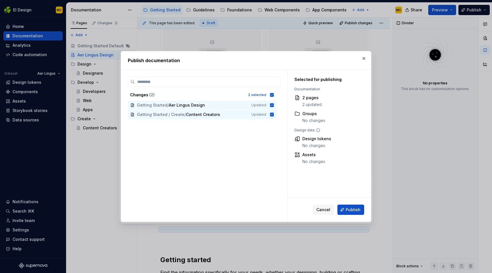
click at [353, 210] on span "Publish" at bounding box center [353, 210] width 15 height 6
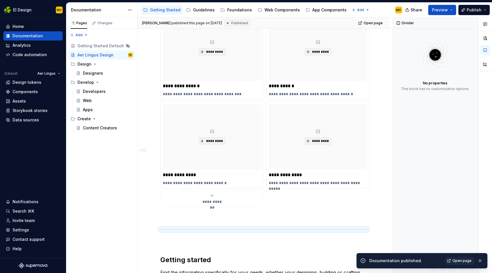
scroll to position [0, 0]
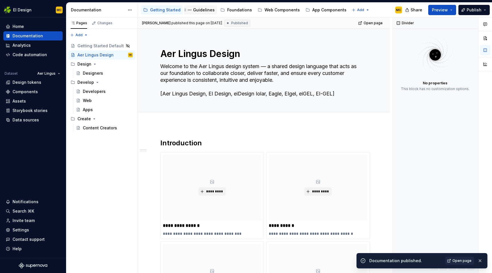
click at [193, 9] on div "Guidelines" at bounding box center [204, 10] width 22 height 6
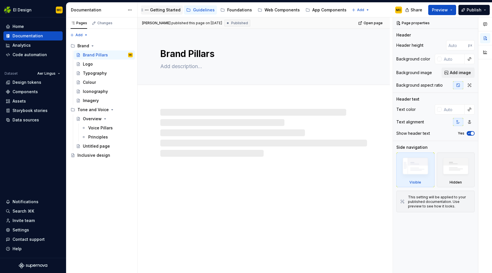
click at [154, 12] on div "Getting Started" at bounding box center [165, 10] width 30 height 6
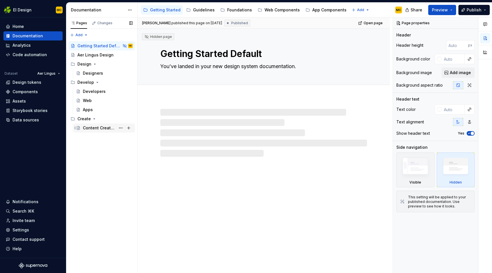
click at [101, 129] on div "Content Creators" at bounding box center [99, 128] width 33 height 6
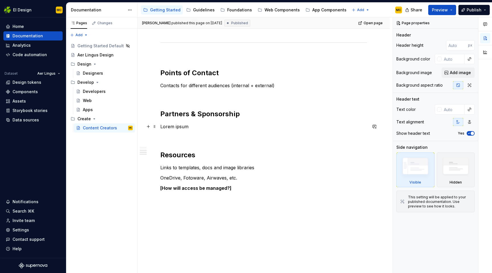
scroll to position [377, 0]
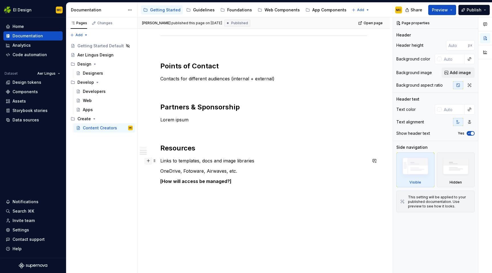
type textarea "*"
click at [150, 161] on button "button" at bounding box center [148, 161] width 8 height 8
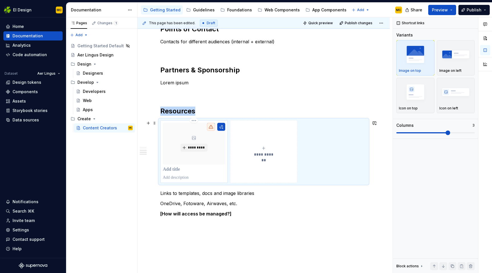
scroll to position [418, 0]
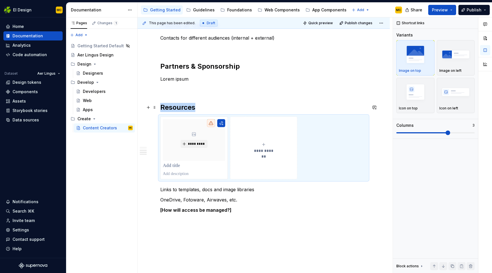
click at [203, 108] on h2 "Resources" at bounding box center [263, 107] width 207 height 9
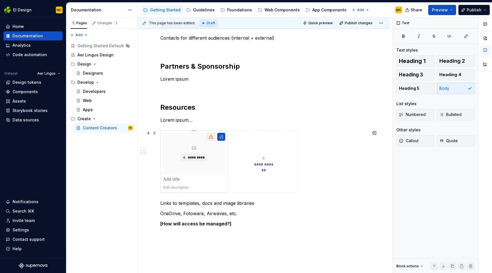
click at [177, 182] on p at bounding box center [194, 179] width 62 height 6
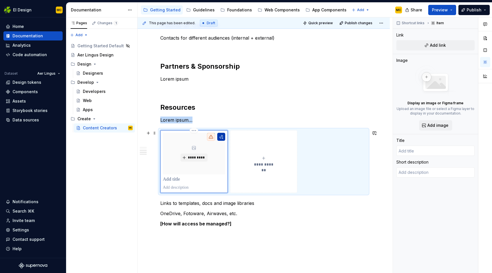
click at [225, 138] on button "button" at bounding box center [221, 137] width 8 height 8
type textarea "*"
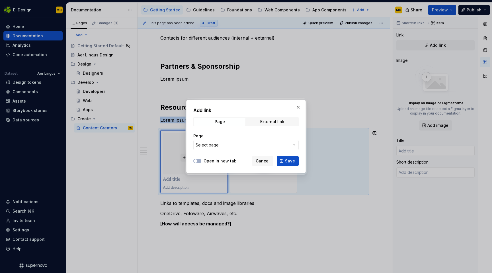
click at [226, 146] on span "Select page" at bounding box center [243, 145] width 94 height 6
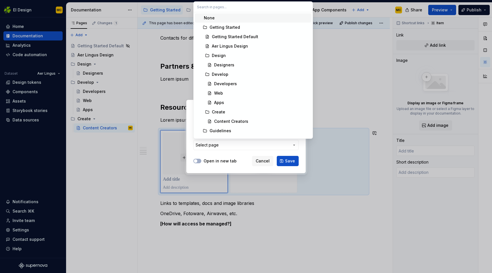
click at [225, 19] on div "None" at bounding box center [256, 18] width 105 height 6
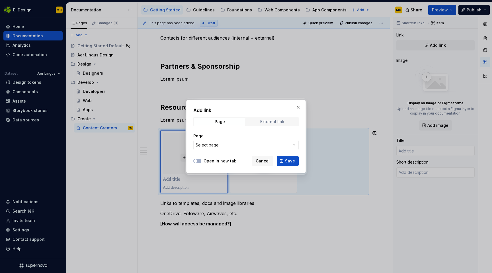
click at [270, 122] on div "External link" at bounding box center [272, 121] width 24 height 5
click at [212, 147] on input "URL" at bounding box center [245, 145] width 105 height 10
type input "[URL][DOMAIN_NAME]"
click at [287, 161] on span "Save" at bounding box center [290, 161] width 10 height 6
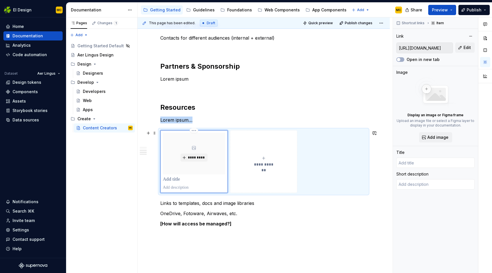
click at [178, 180] on p at bounding box center [194, 179] width 62 height 6
type textarea "*"
type input "Google"
type textarea "*"
type input "GoogleT"
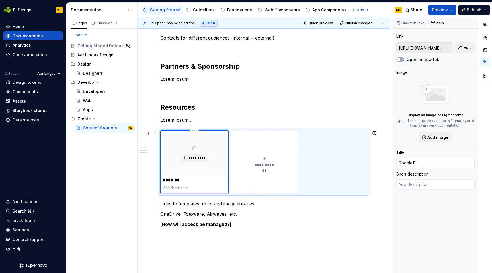
type textarea "*"
type input "Google"
type textarea "*"
type input "L"
type textarea "*"
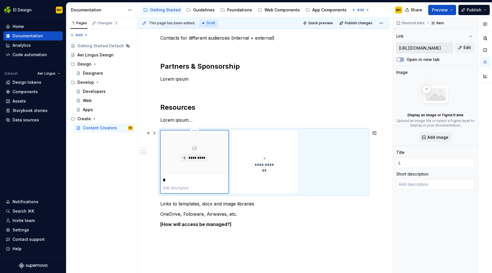
type input "Li"
type textarea "*"
type input "[PERSON_NAME]"
type textarea "*"
type input "Link"
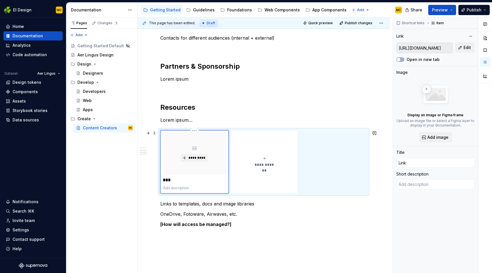
type textarea "*"
type input "Link"
type textarea "*"
type input "Link 1"
click at [272, 160] on div "**********" at bounding box center [264, 161] width 62 height 11
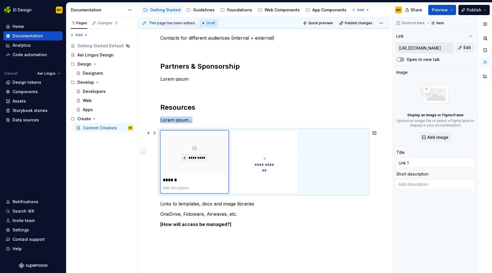
type textarea "*"
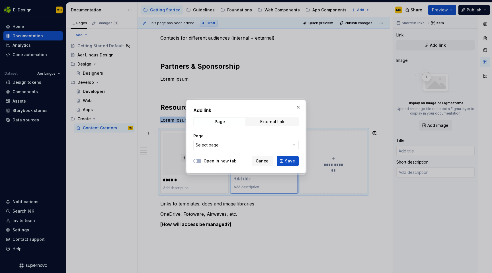
type textarea "*"
click at [267, 145] on span "Select page" at bounding box center [243, 145] width 94 height 6
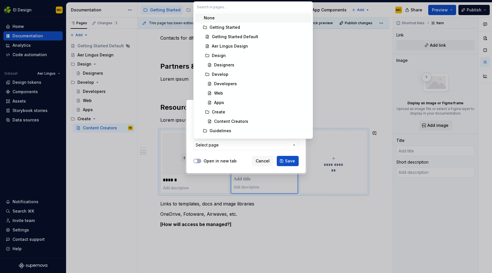
click at [267, 145] on div "Add link Page External link Page Select page Open in new tab Cancel Save" at bounding box center [246, 136] width 492 height 273
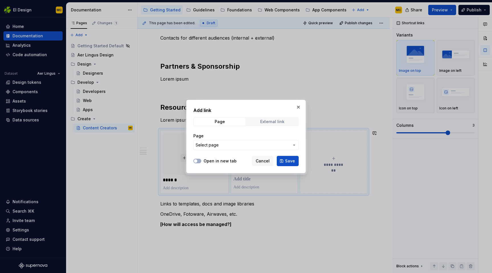
click at [280, 123] on div "External link" at bounding box center [272, 121] width 24 height 5
click at [258, 146] on input "URL" at bounding box center [245, 145] width 105 height 10
type input "[URL][DOMAIN_NAME]"
click at [287, 161] on span "Save" at bounding box center [290, 161] width 10 height 6
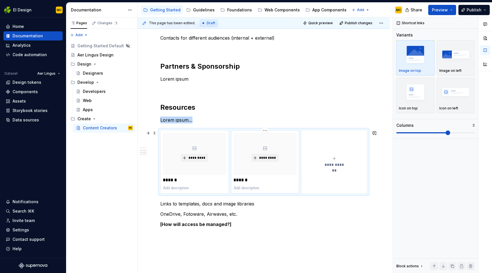
click at [248, 180] on p "******" at bounding box center [264, 180] width 63 height 6
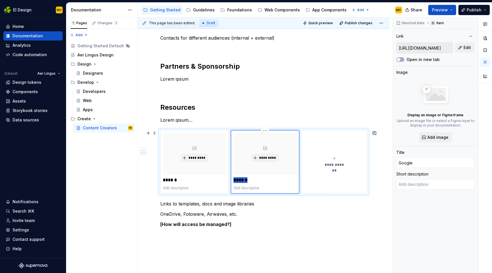
type textarea "*"
type input "l"
type textarea "*"
type input "li"
type textarea "*"
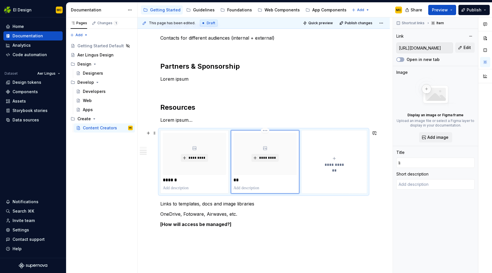
type input "lin"
type textarea "*"
type input "link"
type textarea "*"
type input "link"
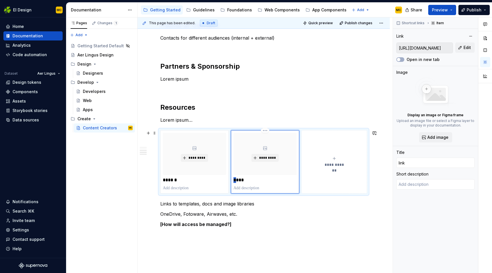
type textarea "*"
type input "Link"
type textarea "*"
type input "Link 2"
click at [335, 158] on icon "submit" at bounding box center [334, 158] width 5 height 5
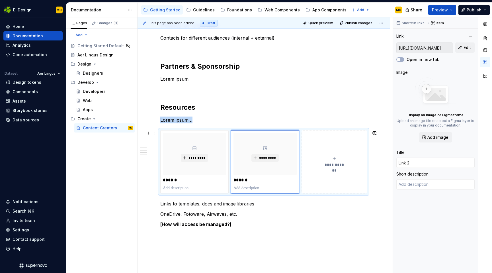
type textarea "*"
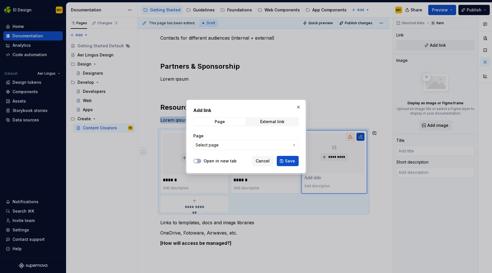
click at [272, 142] on span "Select page" at bounding box center [243, 145] width 94 height 6
click at [272, 142] on div "Add link Page External link Page Select page Open in new tab Cancel Save" at bounding box center [246, 136] width 492 height 273
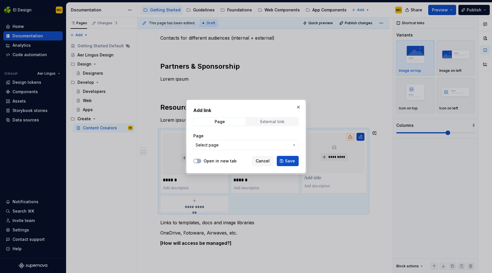
click at [282, 124] on span "External link" at bounding box center [273, 122] width 52 height 8
click at [251, 147] on input "URL" at bounding box center [245, 145] width 105 height 10
type input "[URL][DOMAIN_NAME]"
click at [289, 162] on span "Save" at bounding box center [290, 161] width 10 height 6
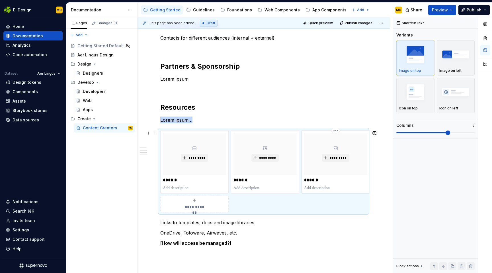
click at [321, 180] on p "******" at bounding box center [335, 180] width 63 height 6
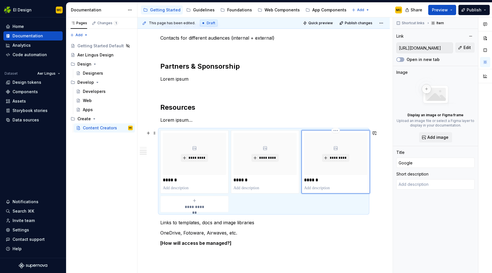
type textarea "*"
type input "L"
type textarea "*"
type input "Li"
type textarea "*"
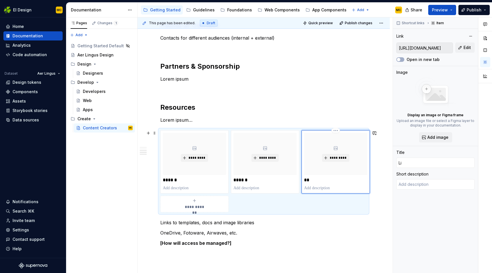
type input "[PERSON_NAME]"
type textarea "*"
type input "Link"
type textarea "*"
type input "Link"
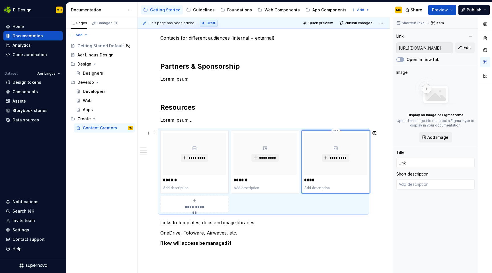
type textarea "*"
type input "Link 3"
click at [399, 59] on span "button" at bounding box center [398, 59] width 3 height 3
type textarea "*"
type input "Link 2"
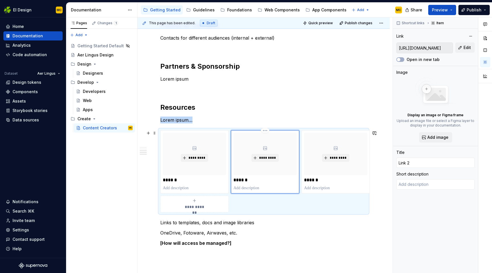
click at [286, 183] on div "********* ******" at bounding box center [264, 162] width 63 height 58
click at [399, 57] on button "Open in new tab" at bounding box center [400, 59] width 8 height 5
click at [217, 185] on p at bounding box center [194, 188] width 63 height 6
type textarea "*"
type input "Link 1"
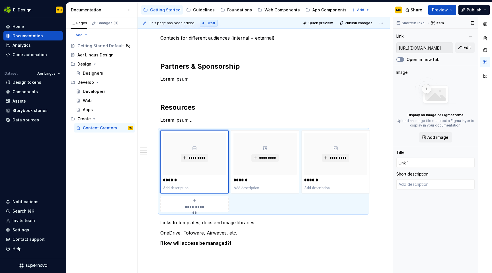
click at [401, 58] on button "Open in new tab" at bounding box center [400, 59] width 8 height 5
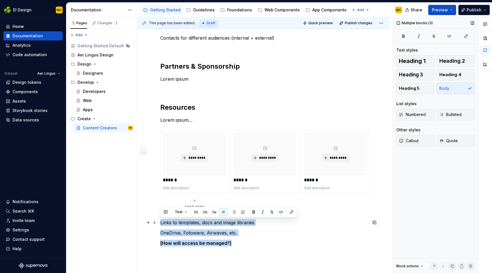
drag, startPoint x: 243, startPoint y: 245, endPoint x: 159, endPoint y: 224, distance: 86.8
click at [159, 224] on div "**********" at bounding box center [263, 7] width 252 height 656
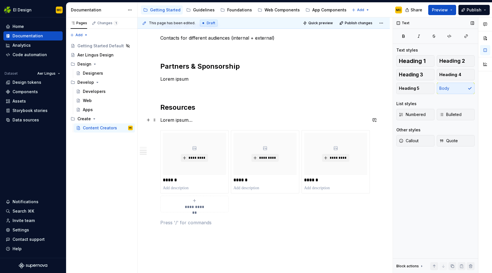
click at [204, 119] on p "Lorem ipsum…" at bounding box center [263, 119] width 207 height 7
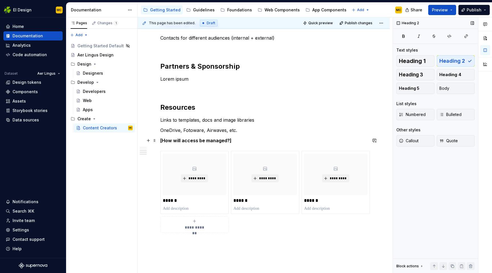
click at [254, 139] on p "[How will access be managed?]" at bounding box center [263, 140] width 207 height 7
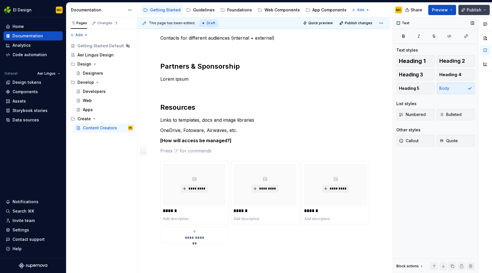
click at [471, 9] on span "Publish" at bounding box center [474, 10] width 15 height 6
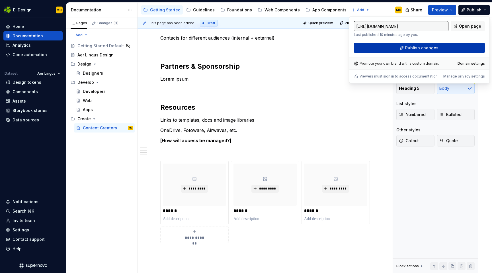
click at [427, 50] on span "Publish changes" at bounding box center [421, 48] width 33 height 6
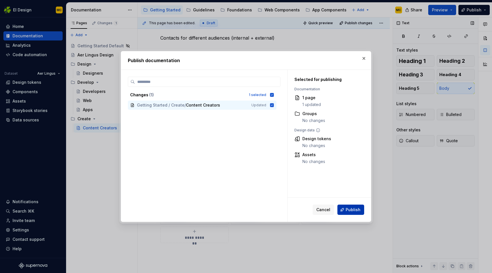
click at [354, 211] on span "Publish" at bounding box center [353, 210] width 15 height 6
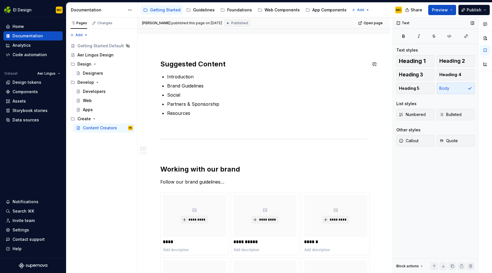
scroll to position [0, 0]
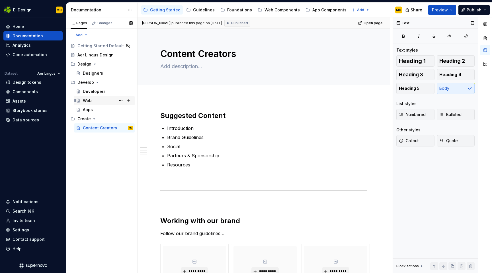
click at [104, 101] on div "Web" at bounding box center [108, 101] width 50 height 8
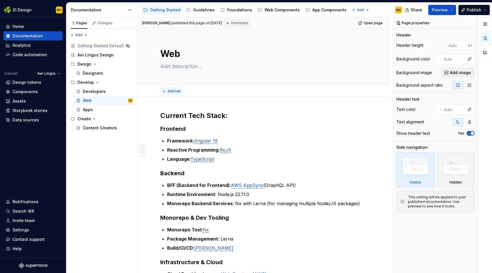
type textarea "*"
click at [171, 91] on span "Add tab" at bounding box center [173, 91] width 13 height 5
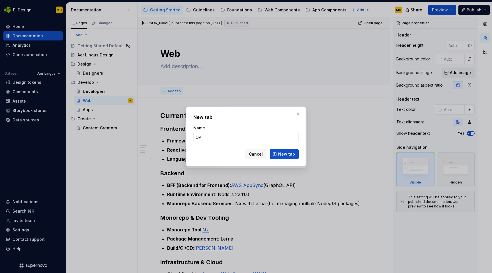
type input "O"
type input "Web"
type textarea "*"
type input "Web"
click at [284, 155] on span "New tab" at bounding box center [286, 154] width 17 height 6
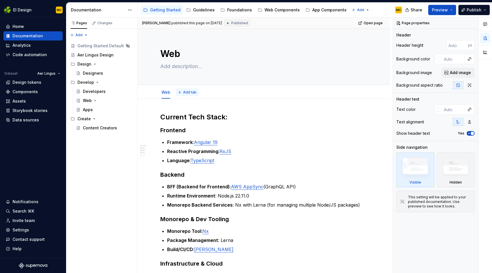
type textarea "*"
click at [190, 93] on span "Add tab" at bounding box center [189, 92] width 13 height 5
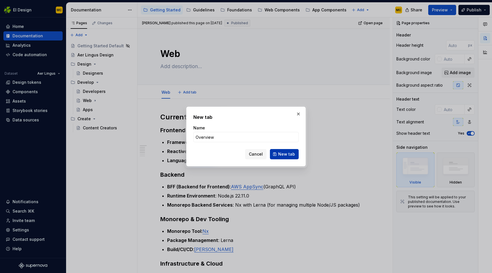
type input "Overview"
click at [288, 157] on button "New tab" at bounding box center [284, 154] width 29 height 10
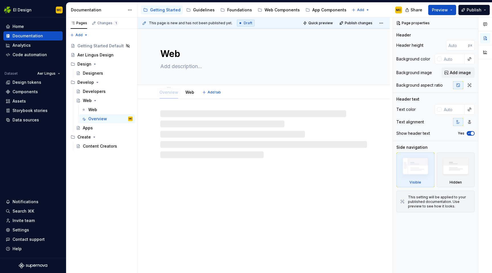
drag, startPoint x: 187, startPoint y: 92, endPoint x: 170, endPoint y: 92, distance: 17.1
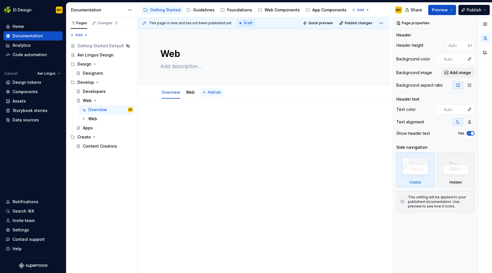
type textarea "*"
click at [208, 93] on span "Add tab" at bounding box center [214, 92] width 13 height 5
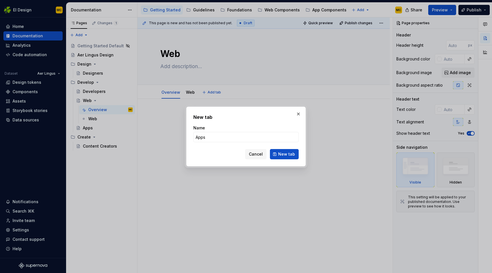
type input "Apps"
click at [280, 122] on div "New tab Name Apps Cancel New tab" at bounding box center [245, 137] width 105 height 46
click at [290, 153] on span "New tab" at bounding box center [286, 154] width 17 height 6
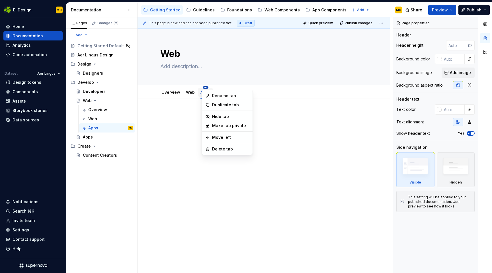
click at [204, 87] on html "EI Design MC Home Documentation Analytics Code automation Dataset Aer Lingus De…" at bounding box center [246, 136] width 492 height 273
type textarea "*"
click at [215, 94] on div "Rename tab" at bounding box center [230, 96] width 37 height 6
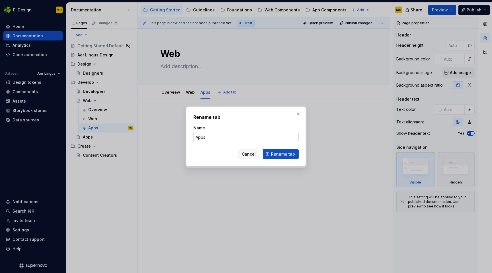
click at [218, 137] on input "Apps" at bounding box center [245, 137] width 105 height 10
type input "Mobile Apps"
click at [299, 155] on div "Rename tab Name Mobile Apps Cancel Rename tab" at bounding box center [246, 136] width 120 height 60
click at [293, 154] on span "Rename tab" at bounding box center [283, 154] width 24 height 6
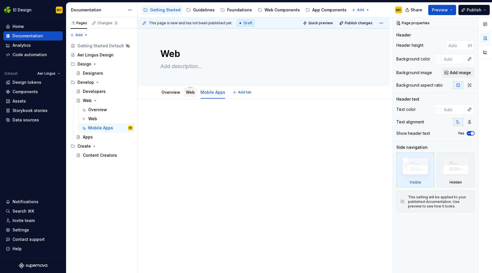
click at [193, 94] on link "Web" at bounding box center [190, 92] width 9 height 5
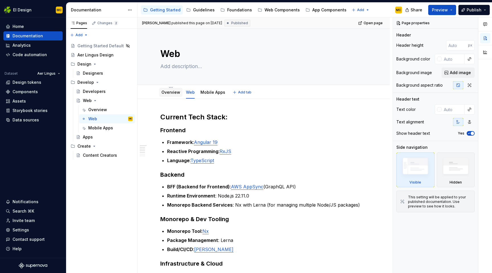
click at [175, 93] on link "Overview" at bounding box center [170, 92] width 19 height 5
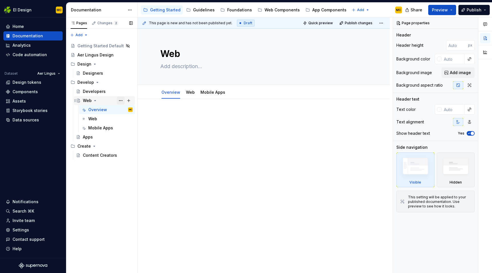
click at [124, 100] on button "Page tree" at bounding box center [121, 101] width 8 height 8
type textarea "*"
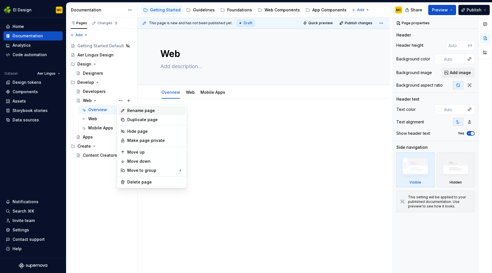
click at [133, 110] on div "Rename page" at bounding box center [155, 111] width 56 height 6
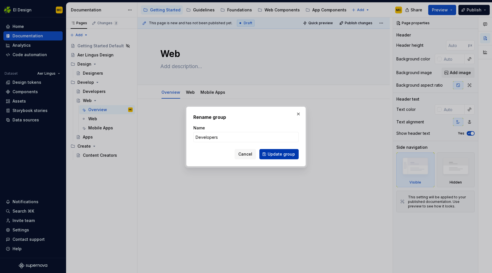
type input "Developers"
click at [282, 155] on span "Update group" at bounding box center [281, 154] width 27 height 6
type textarea "*"
type textarea "Developers"
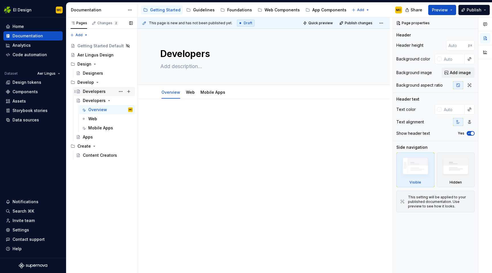
click at [97, 91] on div "Developers" at bounding box center [94, 92] width 23 height 6
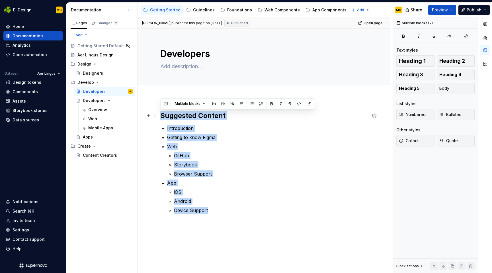
drag, startPoint x: 210, startPoint y: 210, endPoint x: 161, endPoint y: 114, distance: 107.6
click at [161, 114] on div "Suggested Content Introduction Getting to know Figma Web GitHub Storybook Brows…" at bounding box center [263, 169] width 207 height 116
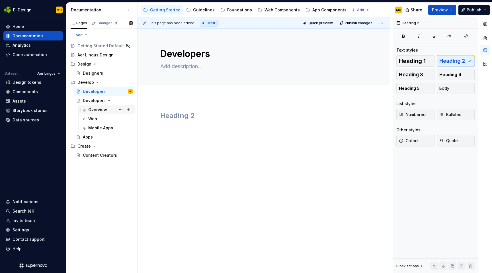
click at [106, 109] on div "Overview" at bounding box center [97, 110] width 19 height 6
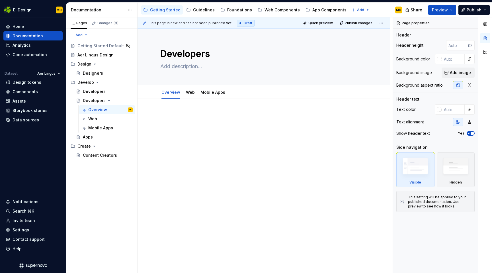
click at [191, 124] on div at bounding box center [263, 123] width 207 height 22
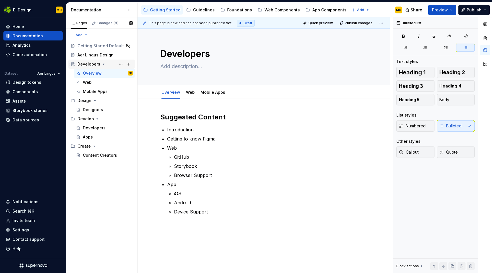
click at [102, 63] on icon "Page tree" at bounding box center [103, 64] width 5 height 5
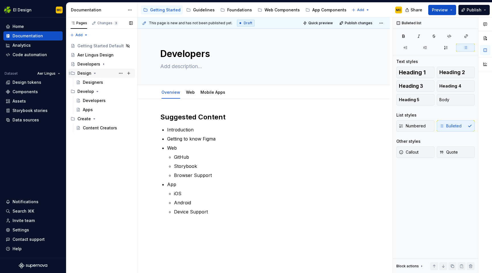
click at [93, 73] on icon "Page tree" at bounding box center [95, 73] width 5 height 5
click at [91, 90] on div "Developers" at bounding box center [94, 92] width 23 height 6
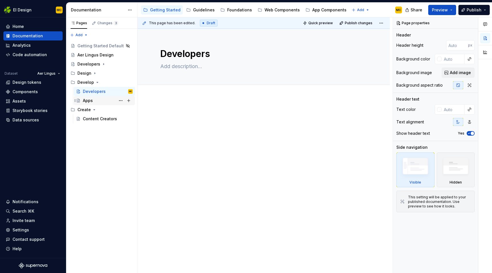
click at [91, 99] on div "Apps" at bounding box center [88, 101] width 10 height 6
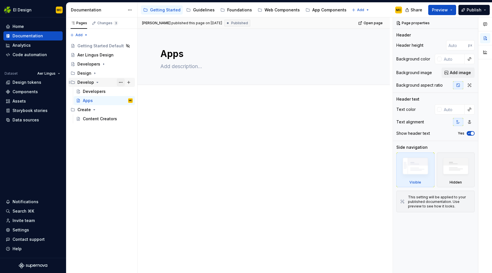
click at [119, 81] on button "Page tree" at bounding box center [121, 82] width 8 height 8
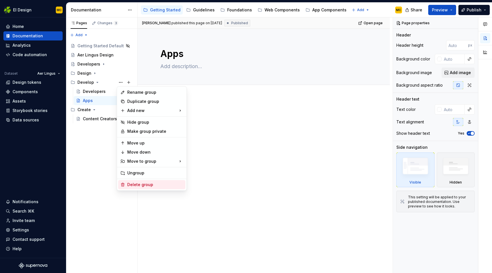
click at [140, 185] on div "Delete group" at bounding box center [155, 185] width 56 height 6
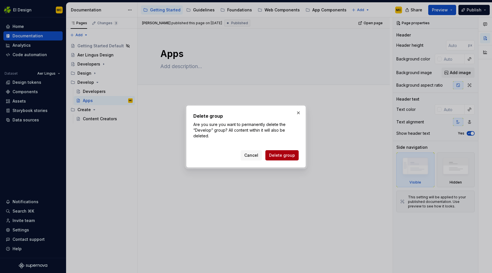
click at [286, 156] on span "Delete group" at bounding box center [282, 155] width 26 height 6
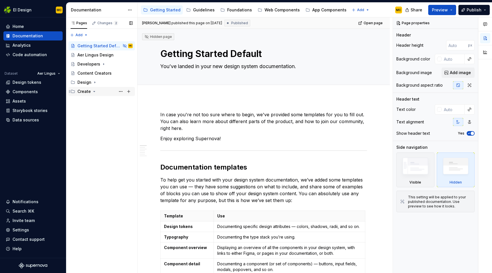
click at [92, 91] on icon "Page tree" at bounding box center [94, 91] width 5 height 5
click at [85, 92] on div "Create" at bounding box center [83, 92] width 13 height 6
click at [120, 91] on button "Page tree" at bounding box center [121, 91] width 8 height 8
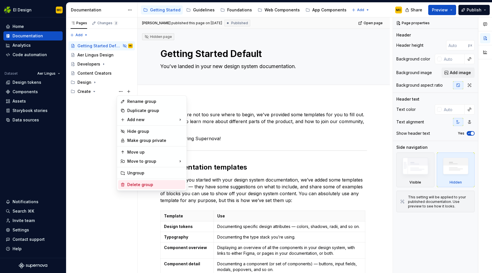
click at [139, 183] on div "Delete group" at bounding box center [155, 185] width 56 height 6
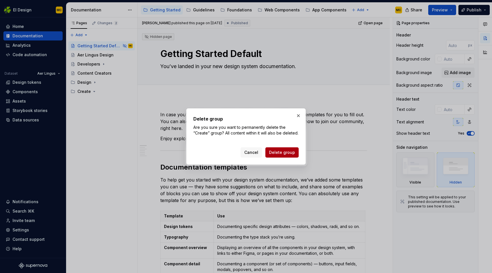
click at [285, 155] on span "Delete group" at bounding box center [282, 152] width 26 height 6
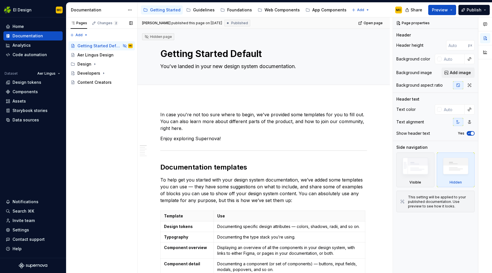
click at [107, 108] on div "Pages Changes 2 Add Accessibility guide for tree Page tree. Navigate the tree w…" at bounding box center [101, 145] width 71 height 256
click at [103, 73] on icon "Page tree" at bounding box center [103, 73] width 5 height 5
click at [95, 64] on icon "Page tree" at bounding box center [95, 64] width 5 height 5
click at [474, 11] on span "Publish" at bounding box center [474, 10] width 15 height 6
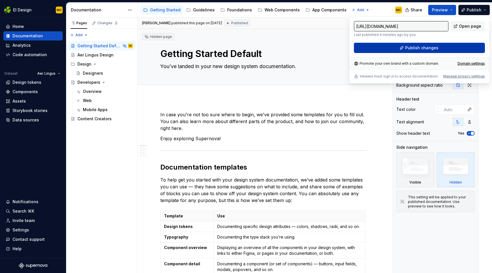
click at [419, 50] on span "Publish changes" at bounding box center [421, 48] width 33 height 6
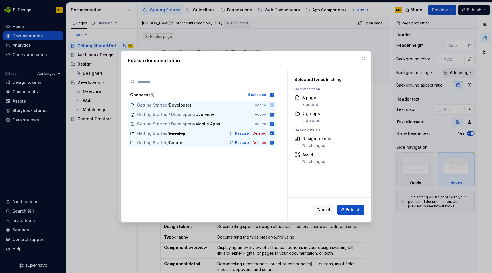
drag, startPoint x: 355, startPoint y: 210, endPoint x: 266, endPoint y: 138, distance: 114.3
click at [354, 210] on span "Publish" at bounding box center [353, 210] width 15 height 6
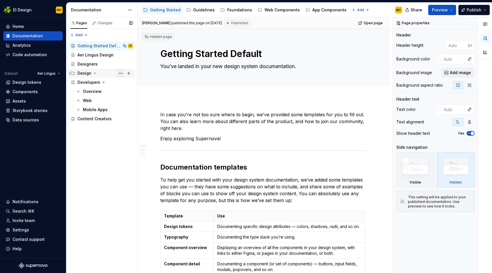
click at [122, 73] on button "Page tree" at bounding box center [121, 73] width 8 height 8
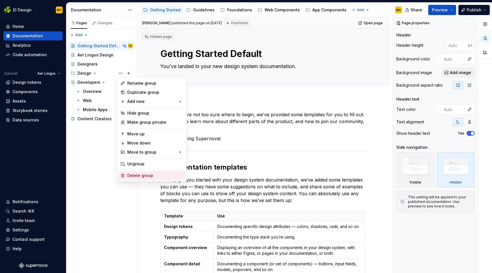
click at [151, 175] on div "Delete group" at bounding box center [155, 176] width 56 height 6
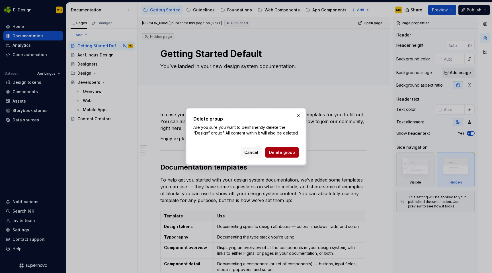
click at [287, 154] on span "Delete group" at bounding box center [282, 152] width 26 height 6
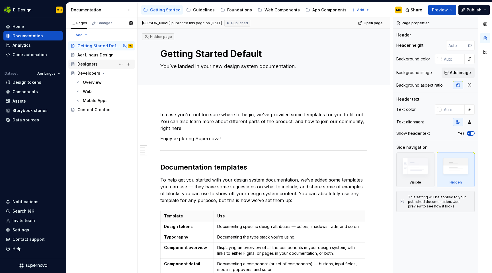
click at [89, 62] on div "Designers" at bounding box center [87, 64] width 20 height 6
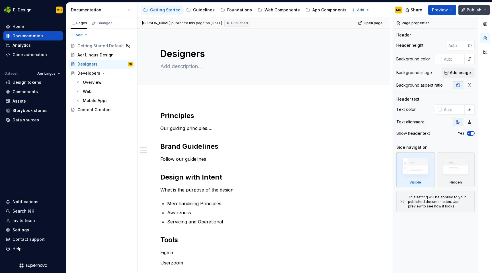
click at [469, 9] on span "Publish" at bounding box center [474, 10] width 15 height 6
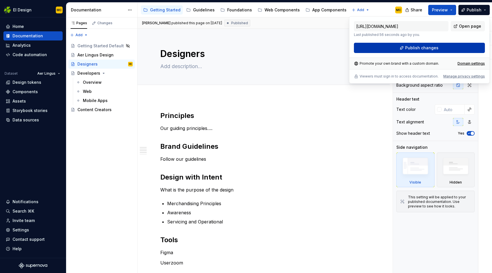
click at [408, 49] on span "Publish changes" at bounding box center [421, 48] width 33 height 6
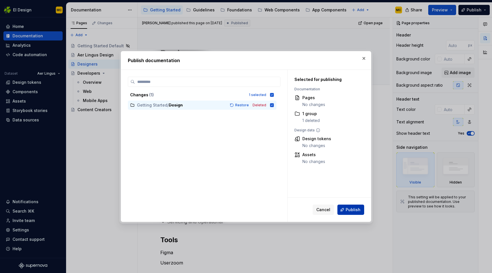
click at [352, 208] on span "Publish" at bounding box center [353, 210] width 15 height 6
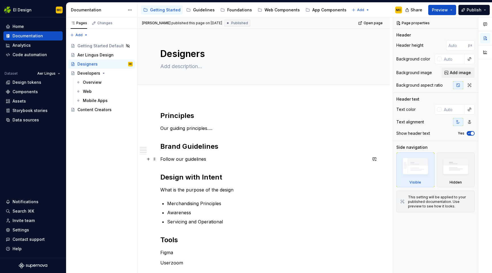
scroll to position [122, 0]
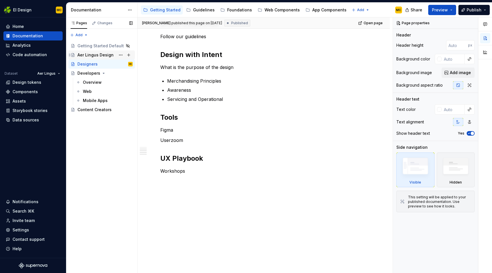
click at [101, 56] on div "Aer Lingus Design" at bounding box center [95, 55] width 36 height 6
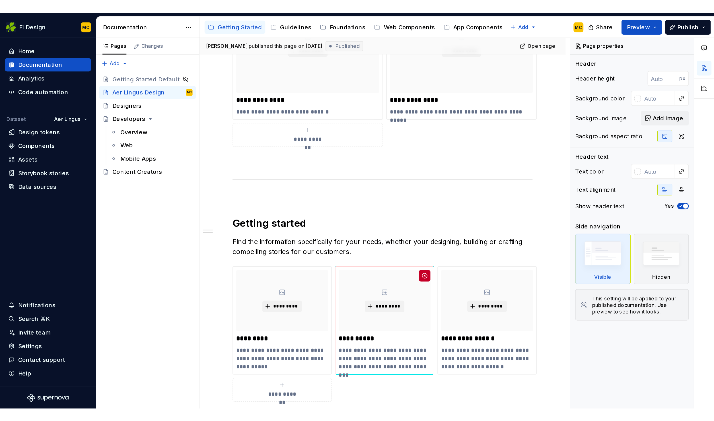
scroll to position [338, 0]
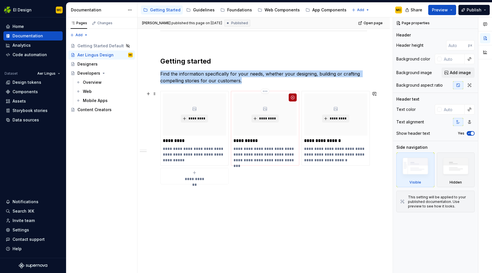
click at [291, 99] on button "button" at bounding box center [293, 97] width 8 height 8
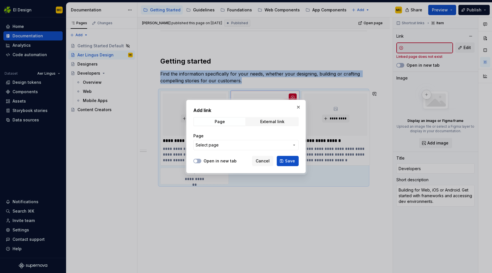
click at [240, 144] on span "Select page" at bounding box center [243, 145] width 94 height 6
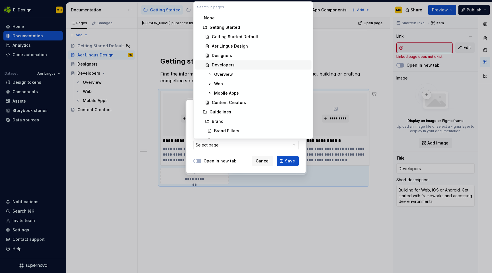
click at [236, 65] on div "Developers" at bounding box center [260, 65] width 97 height 6
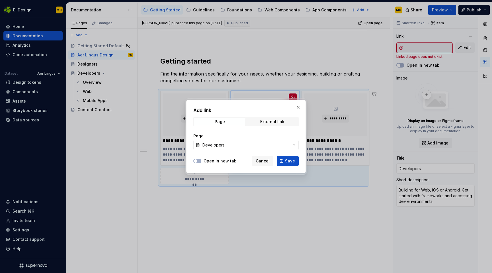
drag, startPoint x: 290, startPoint y: 161, endPoint x: 289, endPoint y: 165, distance: 3.6
click at [290, 161] on span "Save" at bounding box center [290, 161] width 10 height 6
type textarea "*"
type input "Developers"
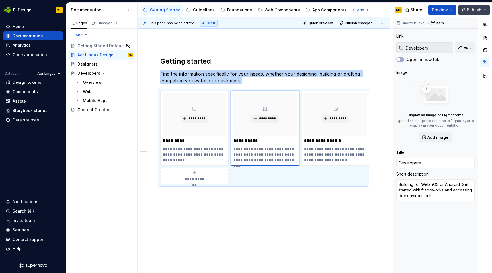
click at [475, 9] on span "Publish" at bounding box center [474, 10] width 15 height 6
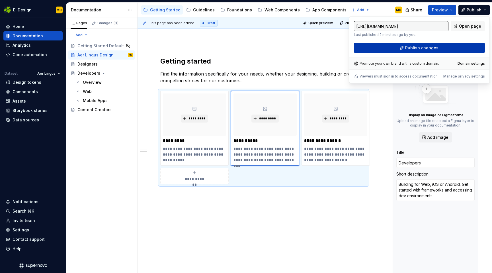
click at [435, 50] on span "Publish changes" at bounding box center [421, 48] width 33 height 6
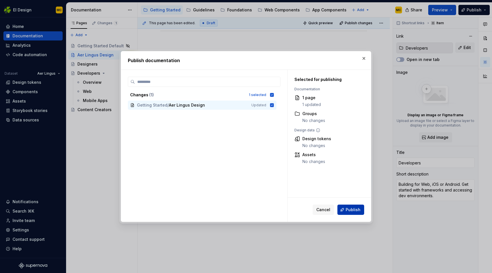
click at [347, 210] on span "Publish" at bounding box center [353, 210] width 15 height 6
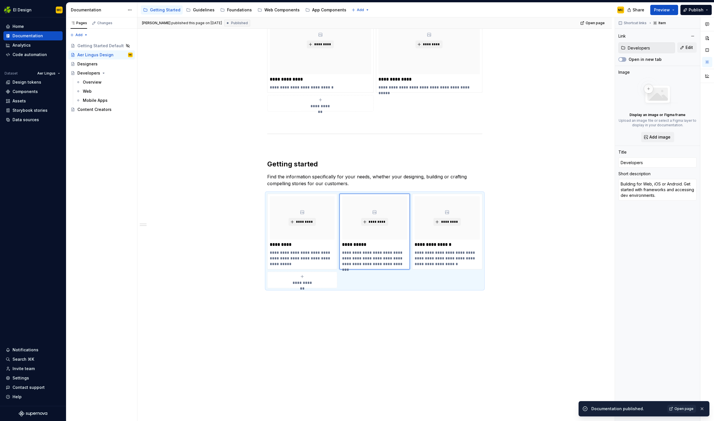
scroll to position [0, 0]
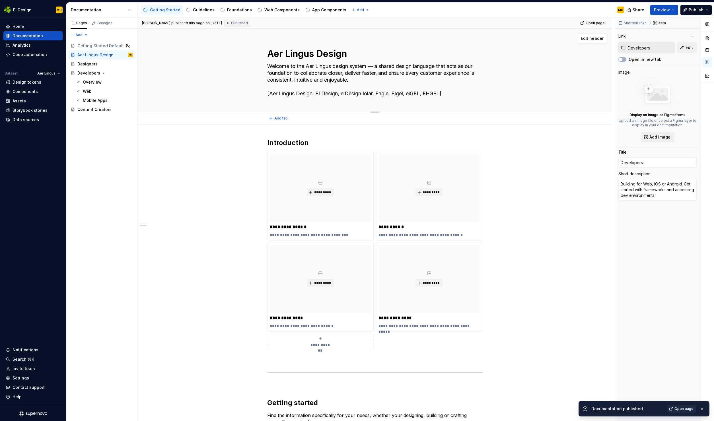
click at [457, 96] on textarea "Welcome to the Aer Lingus design system — a shared design language that acts as…" at bounding box center [373, 80] width 215 height 36
type textarea "*"
type textarea "Welcome to the Aer Lingus design system — a shared design language that acts as…"
type textarea "*"
type textarea "Welcome to the Aer Lingus design system — a shared design language that acts as…"
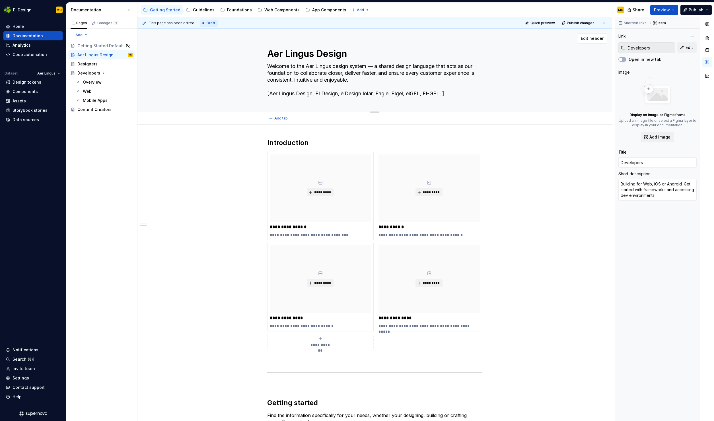
type textarea "*"
type textarea "Welcome to the Aer Lingus design system — a shared design language that acts as…"
type textarea "*"
type textarea "Welcome to the Aer Lingus design system — a shared design language that acts as…"
type textarea "*"
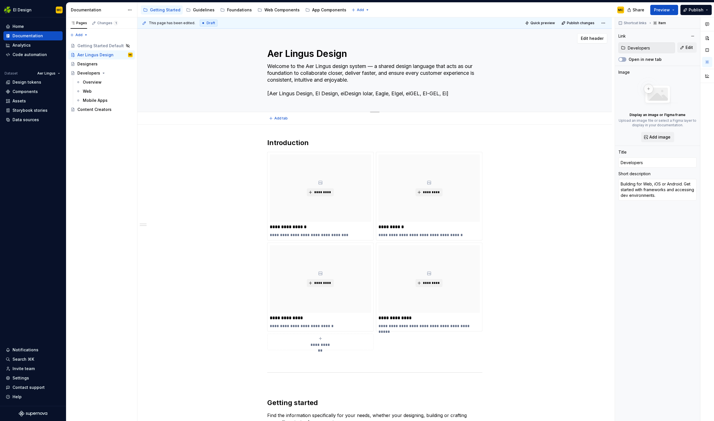
type textarea "Welcome to the Aer Lingus design system — a shared design language that acts as…"
type textarea "*"
type textarea "Welcome to the Aer Lingus design system — a shared design language that acts as…"
type textarea "*"
type textarea "Welcome to the Aer Lingus design system — a shared design language that acts as…"
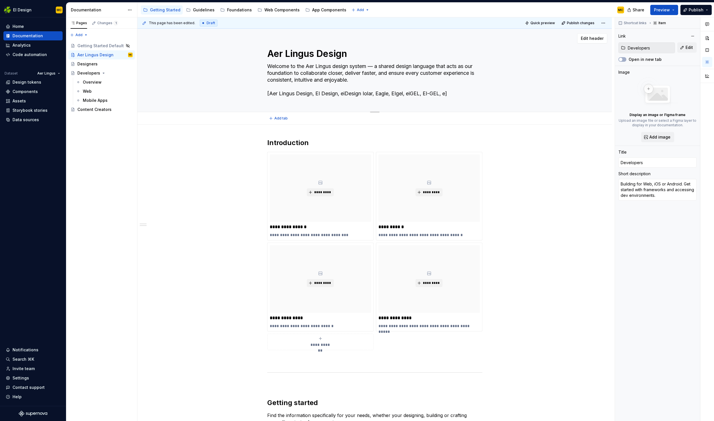
type textarea "*"
type textarea "Welcome to the Aer Lingus design system — a shared design language that acts as…"
type textarea "*"
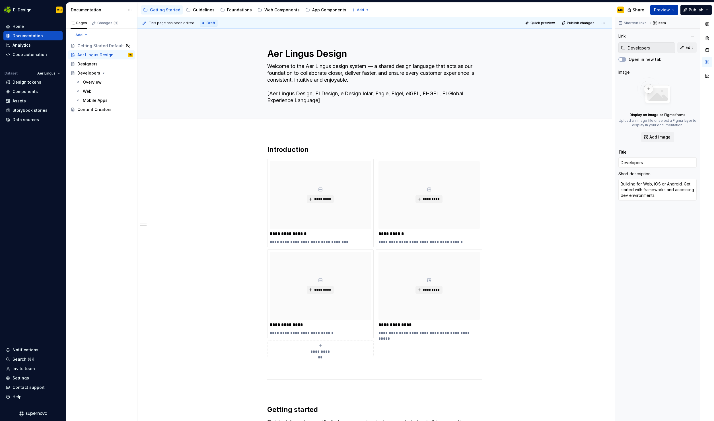
click at [629, 11] on span "Preview" at bounding box center [662, 10] width 16 height 6
click at [629, 7] on span "Publish" at bounding box center [696, 10] width 15 height 6
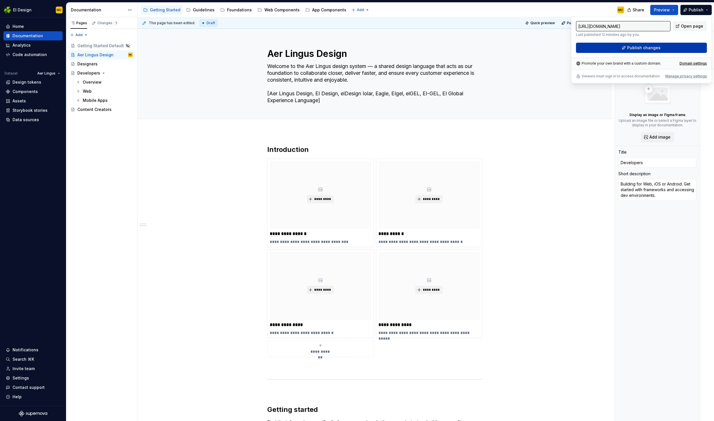
click at [629, 45] on button "Publish changes" at bounding box center [641, 48] width 131 height 10
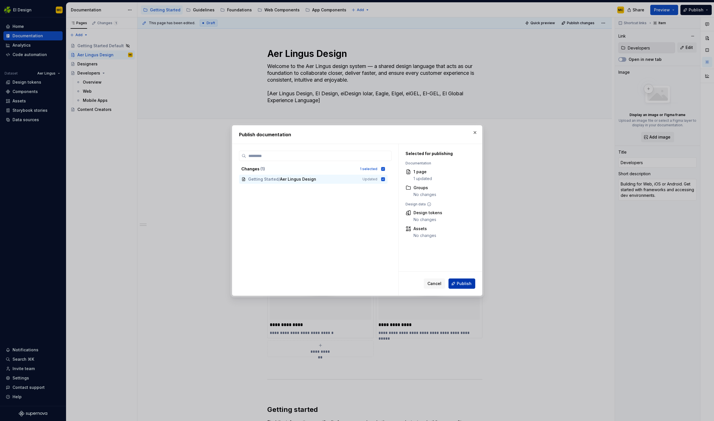
click at [467, 272] on span "Publish" at bounding box center [464, 284] width 15 height 6
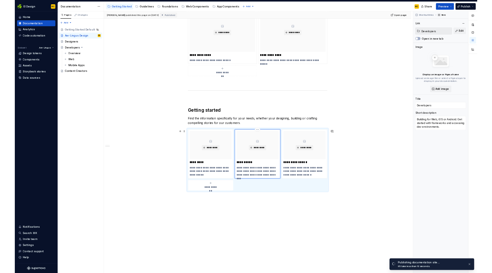
scroll to position [240, 0]
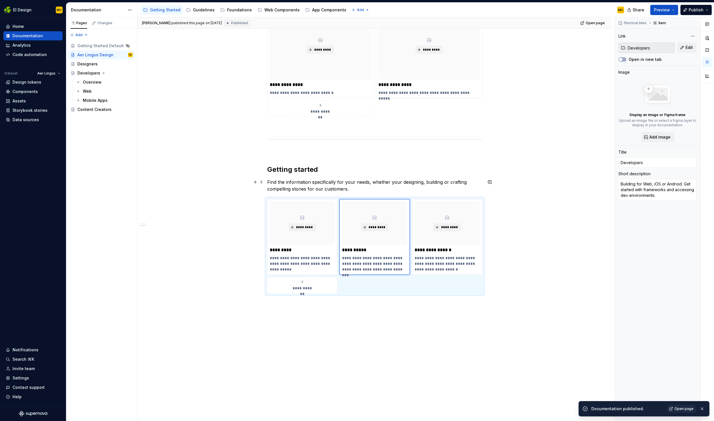
drag, startPoint x: 424, startPoint y: 184, endPoint x: 423, endPoint y: 188, distance: 3.5
click at [424, 184] on p "Find the information specifically for your needs, whether your designing, build…" at bounding box center [374, 186] width 215 height 14
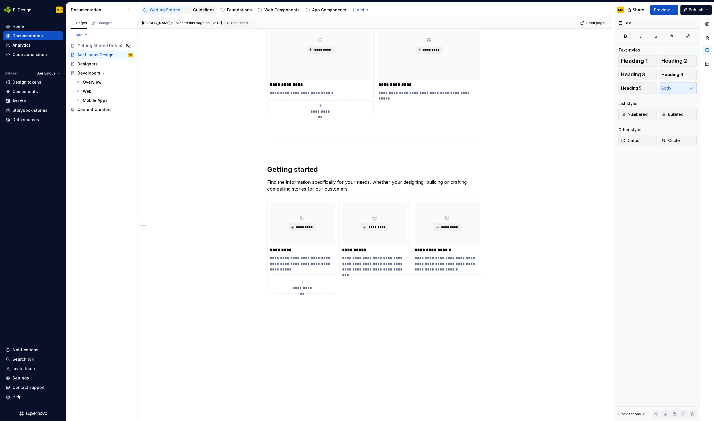
click at [200, 11] on div "Guidelines" at bounding box center [204, 10] width 22 height 6
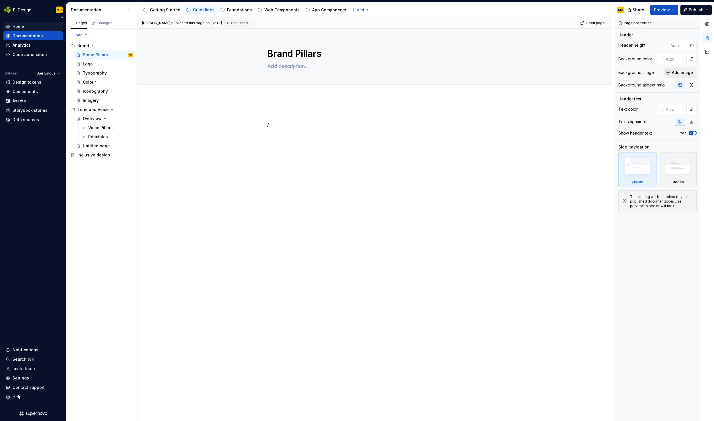
click at [25, 28] on div "Home" at bounding box center [33, 27] width 55 height 6
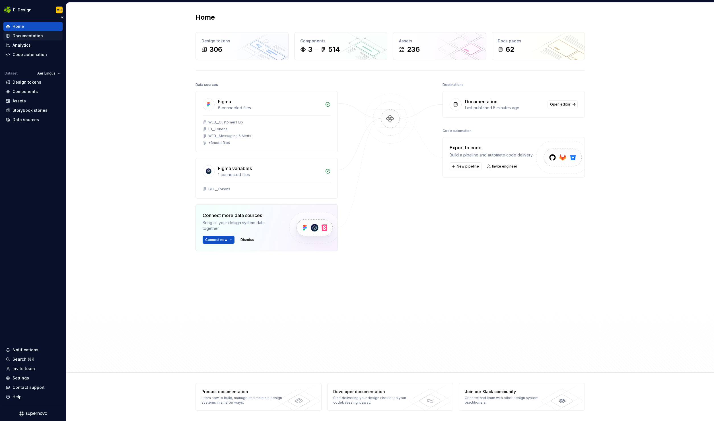
click at [36, 36] on div "Documentation" at bounding box center [28, 36] width 30 height 6
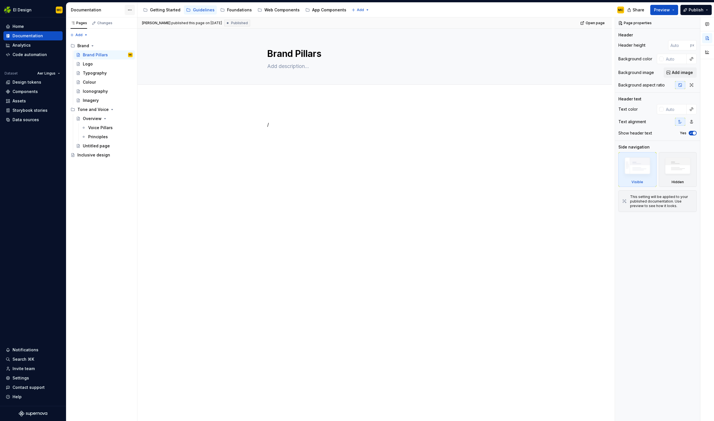
click at [132, 9] on html "EI Design MC Home Documentation Analytics Code automation Dataset Aer Lingus De…" at bounding box center [357, 210] width 714 height 421
click at [151, 58] on div "Documentation settings" at bounding box center [162, 59] width 54 height 6
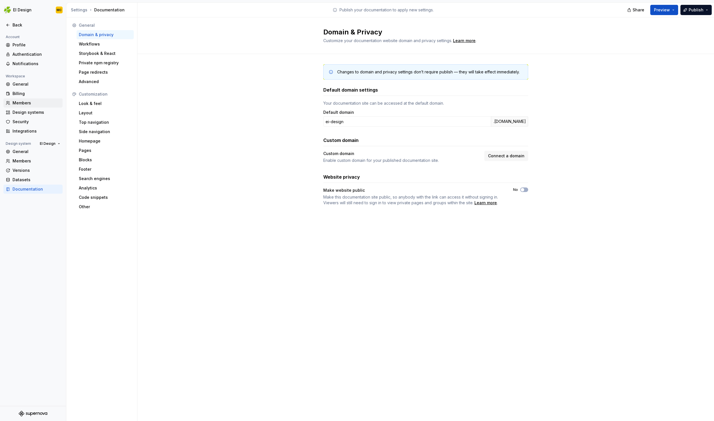
click at [29, 104] on div "Members" at bounding box center [37, 103] width 48 height 6
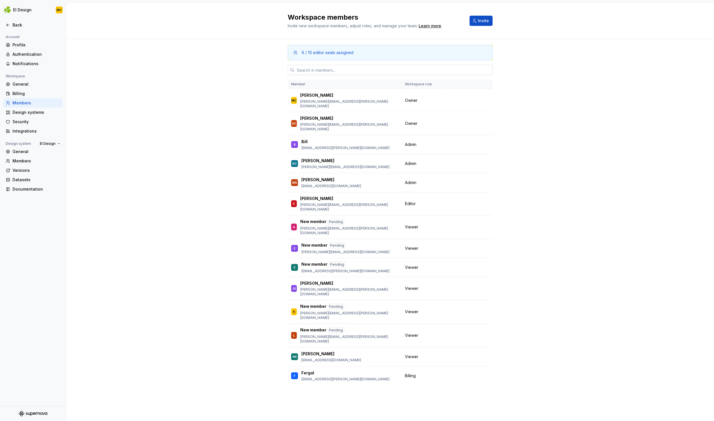
click at [336, 70] on input "text" at bounding box center [394, 70] width 198 height 10
click at [485, 22] on span "Invite" at bounding box center [483, 21] width 11 height 6
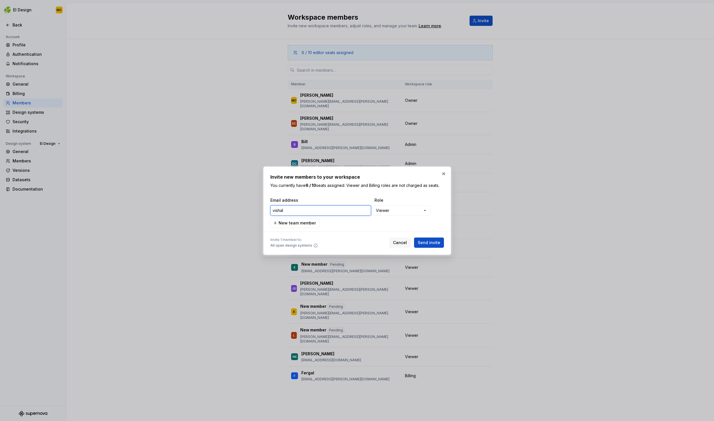
paste input "[EMAIL_ADDRESS][DOMAIN_NAME]"
click at [303, 223] on span "New team member" at bounding box center [297, 223] width 37 height 6
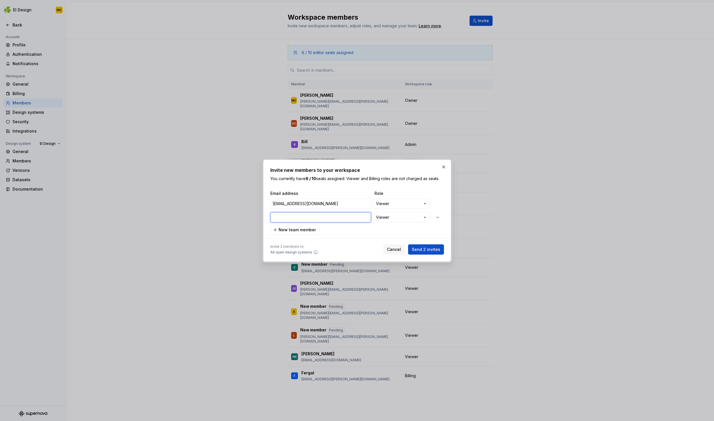
paste input "[PERSON_NAME][EMAIL_ADDRESS][PERSON_NAME][DOMAIN_NAME]"
click at [434, 249] on span "Send 2 invites" at bounding box center [426, 250] width 28 height 6
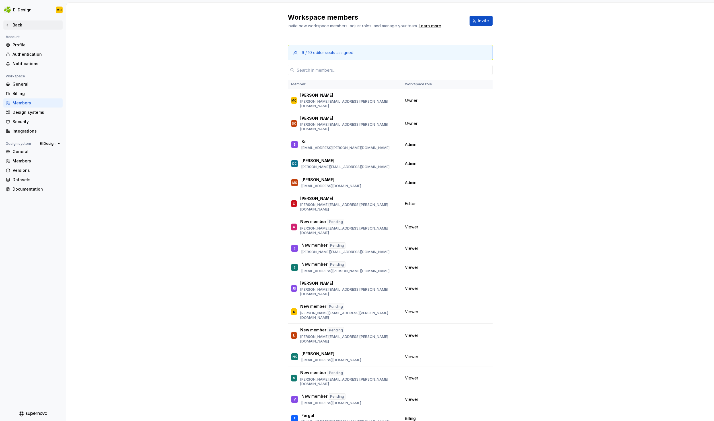
click at [13, 23] on div "Back" at bounding box center [37, 25] width 48 height 6
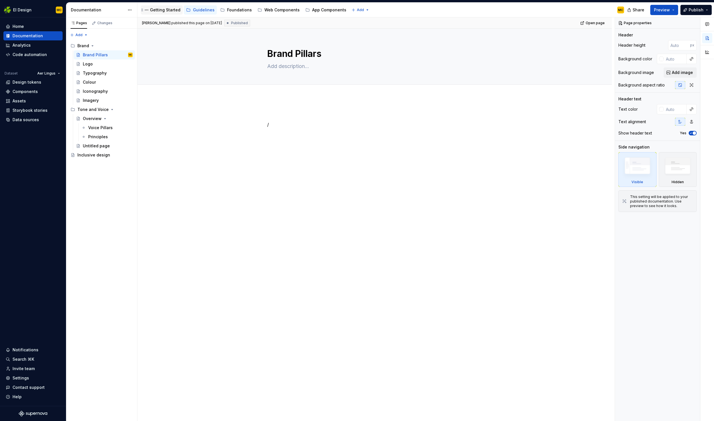
click at [158, 12] on div "Getting Started" at bounding box center [165, 10] width 30 height 6
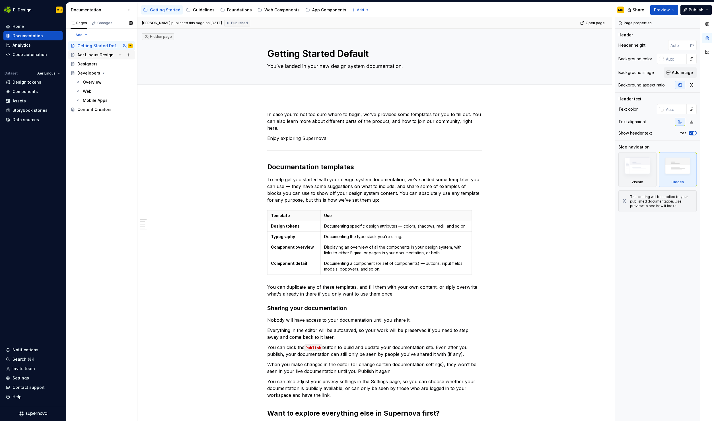
click at [111, 55] on div "Aer Lingus Design" at bounding box center [95, 55] width 36 height 6
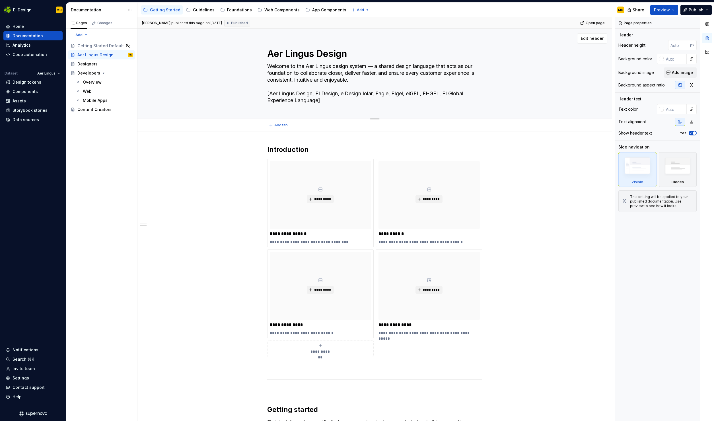
drag, startPoint x: 364, startPoint y: 96, endPoint x: 365, endPoint y: 106, distance: 10.0
click at [364, 96] on textarea "Welcome to the Aer Lingus design system — a shared design language that acts as…" at bounding box center [373, 83] width 215 height 43
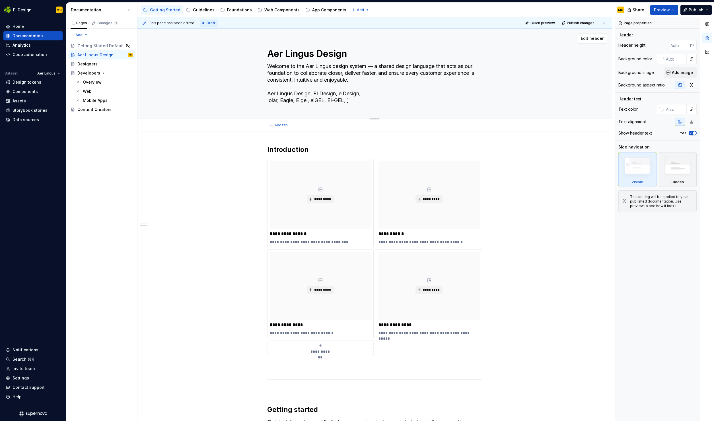
paste textarea "EI Global Experience Language"
paste textarea "Iolar, Eagle,"
click at [629, 9] on span "Publish" at bounding box center [696, 10] width 15 height 6
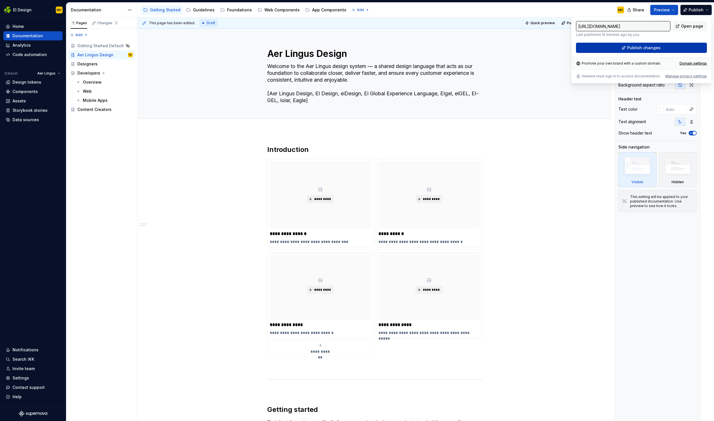
click at [629, 45] on span "Publish changes" at bounding box center [643, 48] width 33 height 6
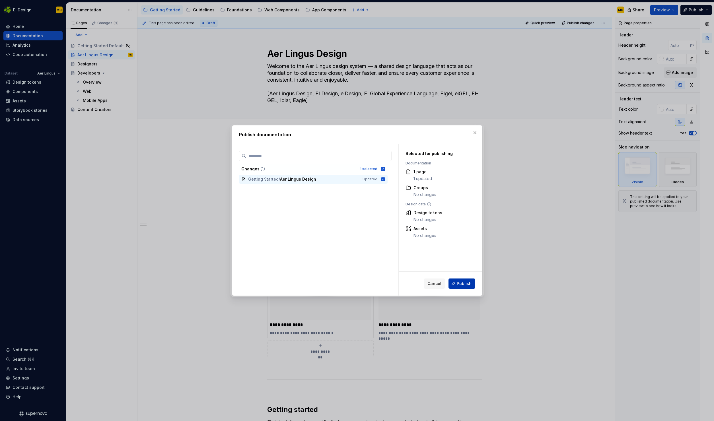
click at [470, 272] on span "Publish" at bounding box center [464, 284] width 15 height 6
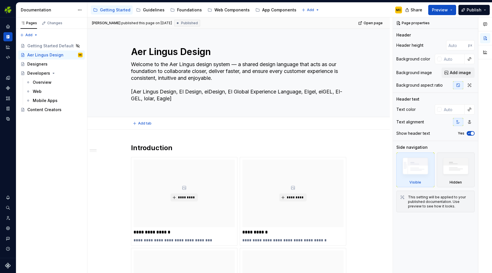
scroll to position [2, 0]
